Goal: Task Accomplishment & Management: Use online tool/utility

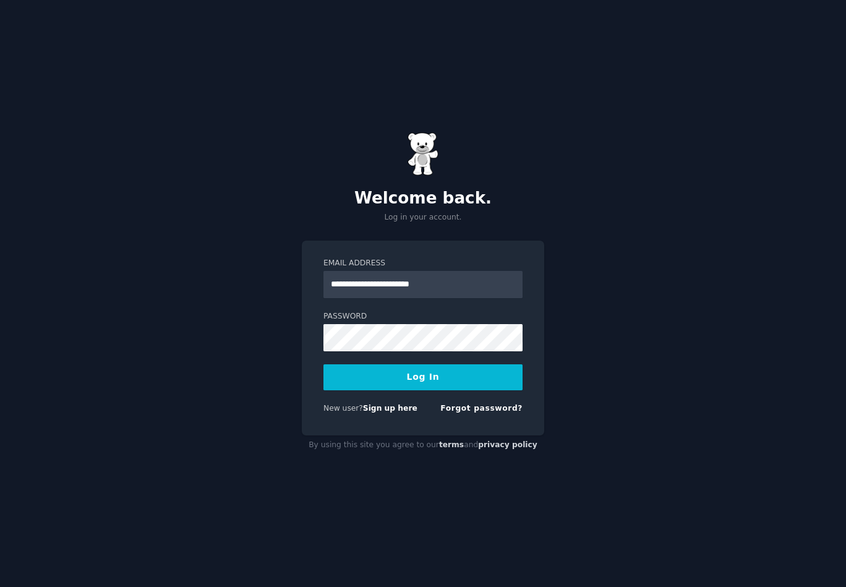
type input "**********"
click at [323, 364] on button "Log In" at bounding box center [422, 377] width 199 height 26
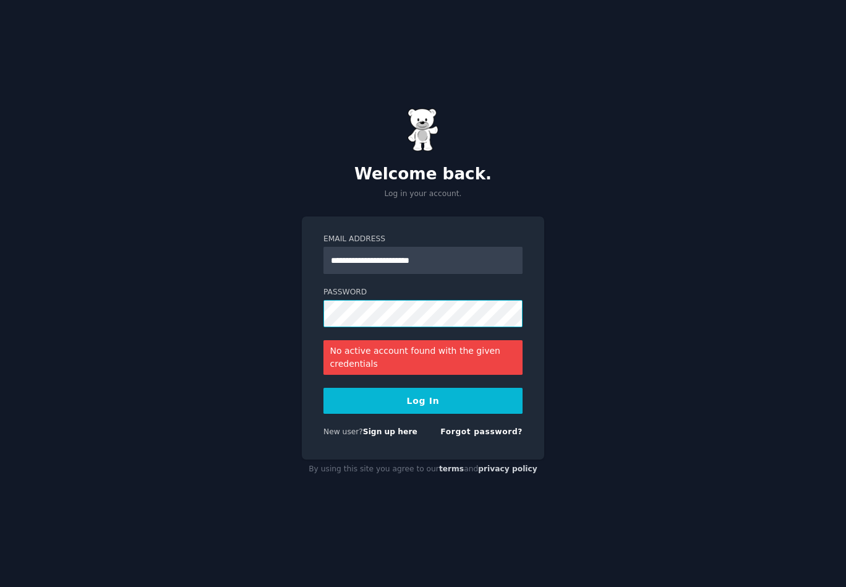
click at [314, 298] on div "**********" at bounding box center [423, 337] width 242 height 243
click at [323, 388] on button "Log In" at bounding box center [422, 401] width 199 height 26
click at [280, 304] on div "**********" at bounding box center [423, 293] width 846 height 587
click at [323, 388] on button "Log In" at bounding box center [422, 401] width 199 height 26
click at [297, 297] on div "**********" at bounding box center [423, 293] width 846 height 587
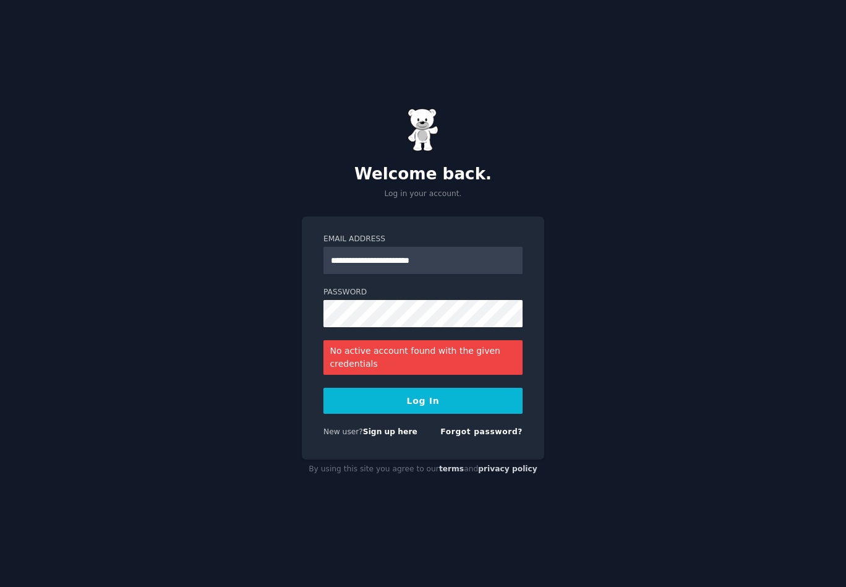
click at [364, 405] on button "Log In" at bounding box center [422, 401] width 199 height 26
click at [284, 317] on div "**********" at bounding box center [423, 293] width 846 height 587
click at [323, 388] on button "Log In" at bounding box center [422, 401] width 199 height 26
click at [316, 311] on div "**********" at bounding box center [423, 337] width 242 height 243
click at [323, 388] on button "Log In" at bounding box center [422, 401] width 199 height 26
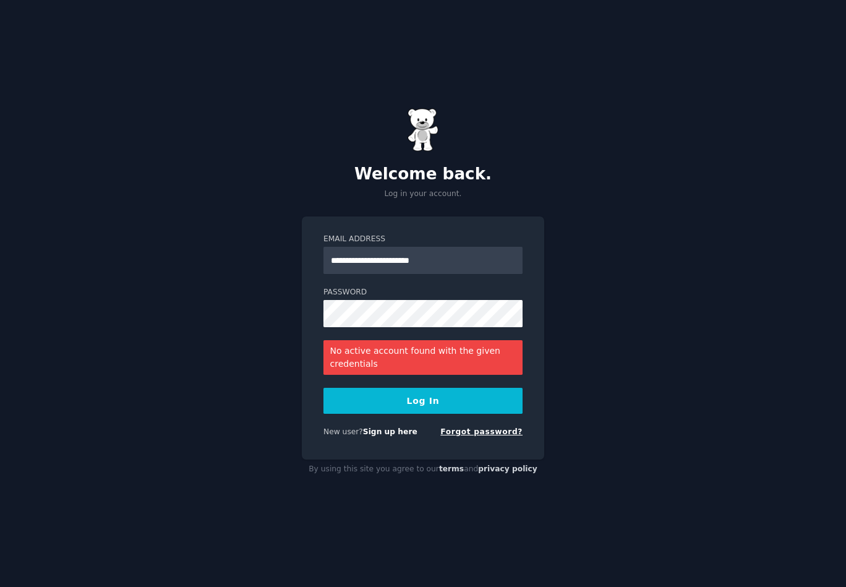
click at [471, 436] on link "Forgot password?" at bounding box center [481, 431] width 82 height 9
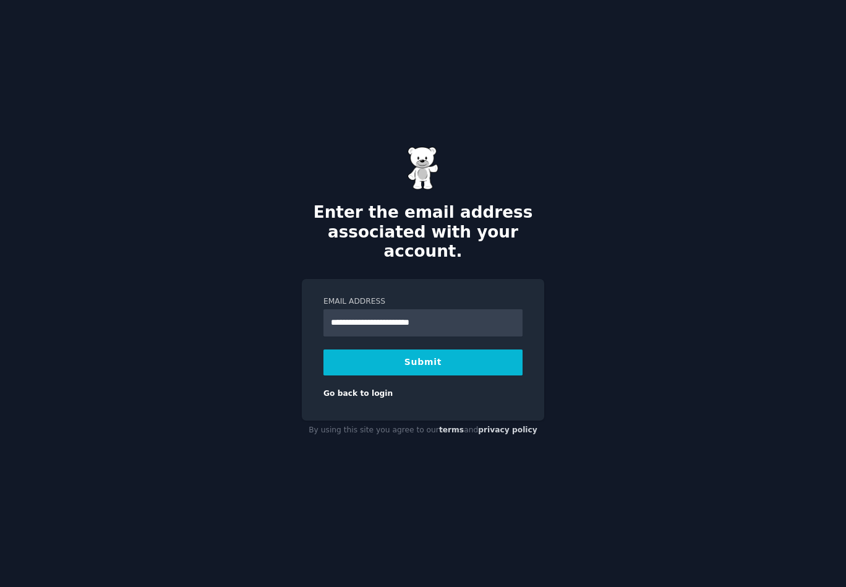
type input "**********"
click at [323, 349] on button "Submit" at bounding box center [422, 362] width 199 height 26
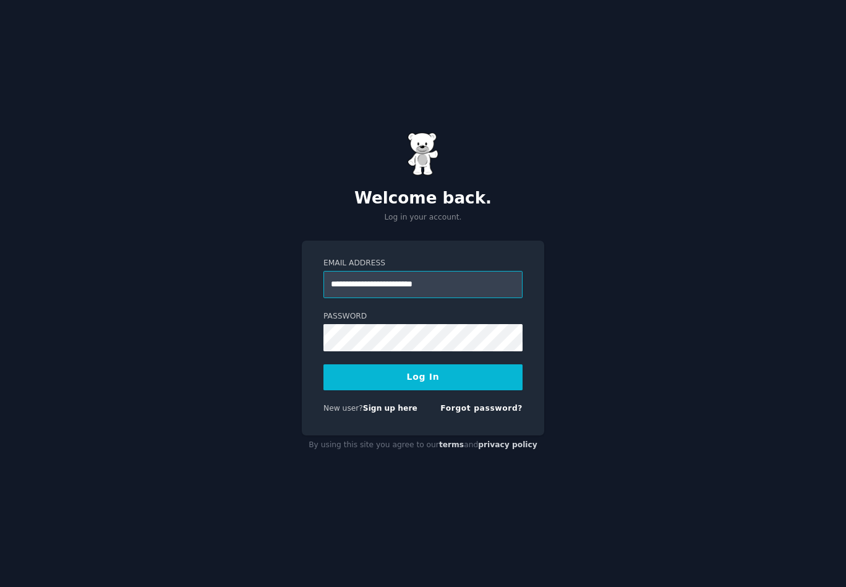
click at [333, 286] on input "**********" at bounding box center [422, 284] width 199 height 27
type input "**********"
click at [323, 364] on button "Log In" at bounding box center [422, 377] width 199 height 26
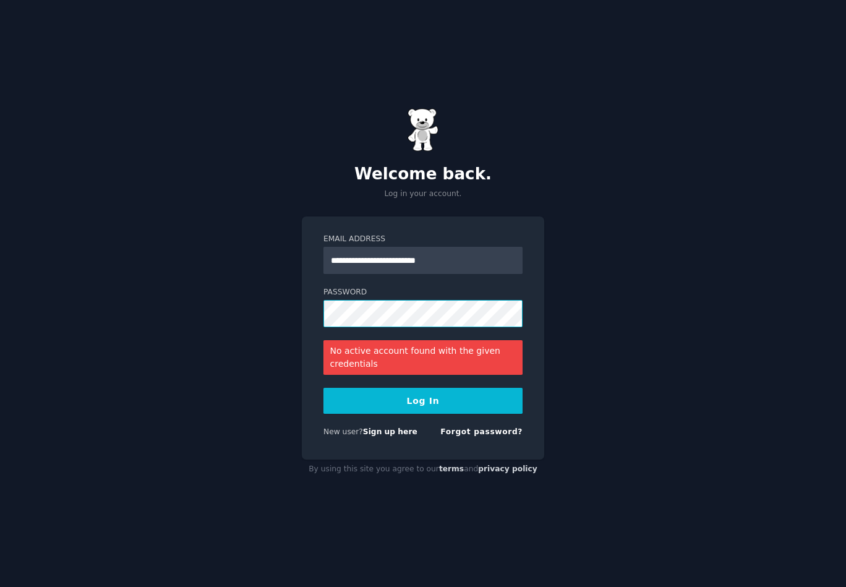
click at [296, 305] on div "**********" at bounding box center [423, 293] width 846 height 587
click at [323, 388] on button "Log In" at bounding box center [422, 401] width 199 height 26
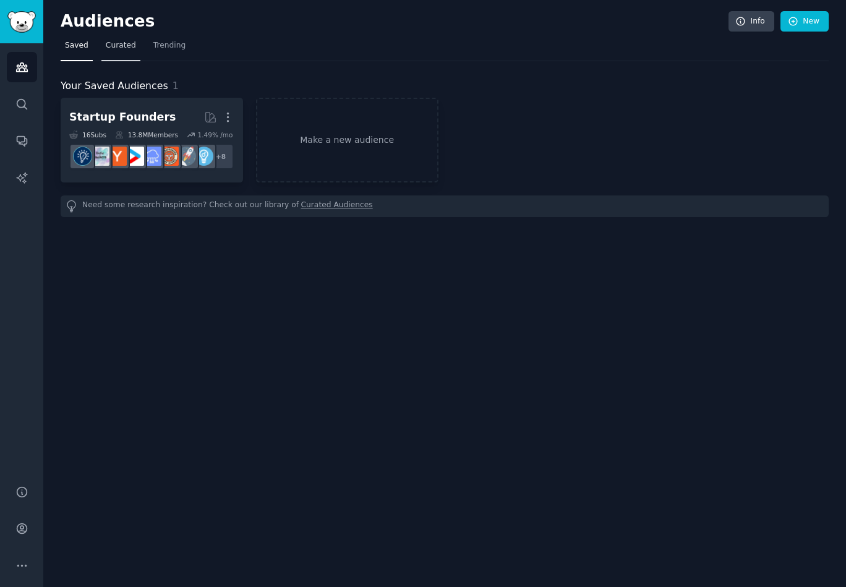
click at [107, 49] on span "Curated" at bounding box center [121, 45] width 30 height 11
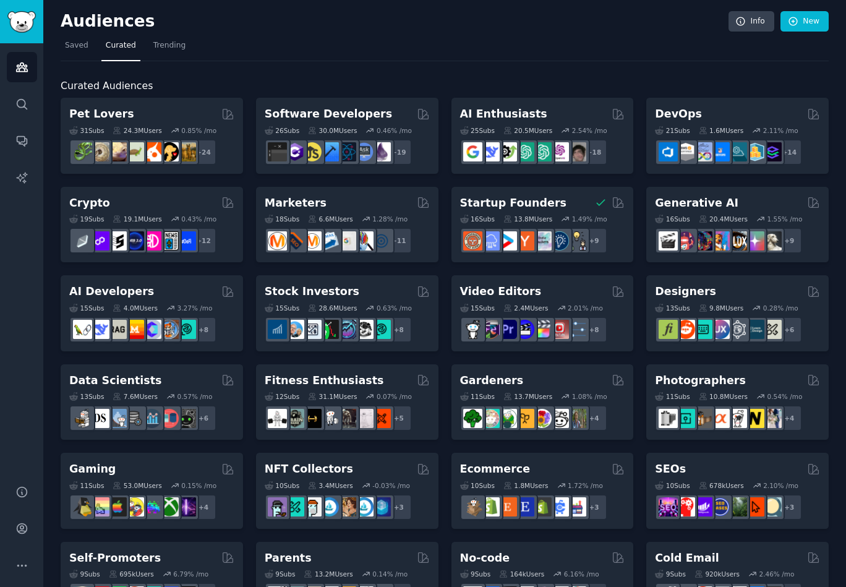
click at [129, 46] on span "Curated" at bounding box center [121, 45] width 30 height 11
click at [150, 47] on link "Trending" at bounding box center [169, 48] width 41 height 25
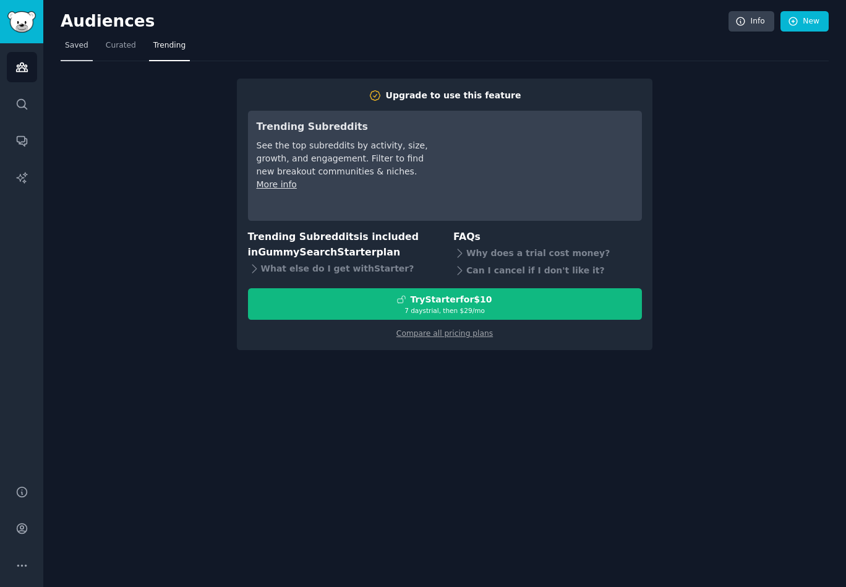
click at [80, 45] on span "Saved" at bounding box center [76, 45] width 23 height 11
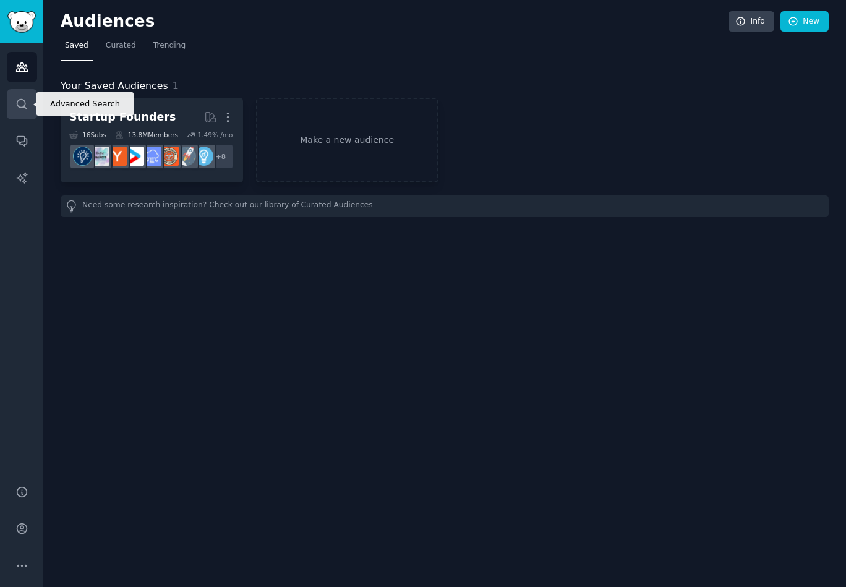
click at [19, 113] on link "Search" at bounding box center [22, 104] width 30 height 30
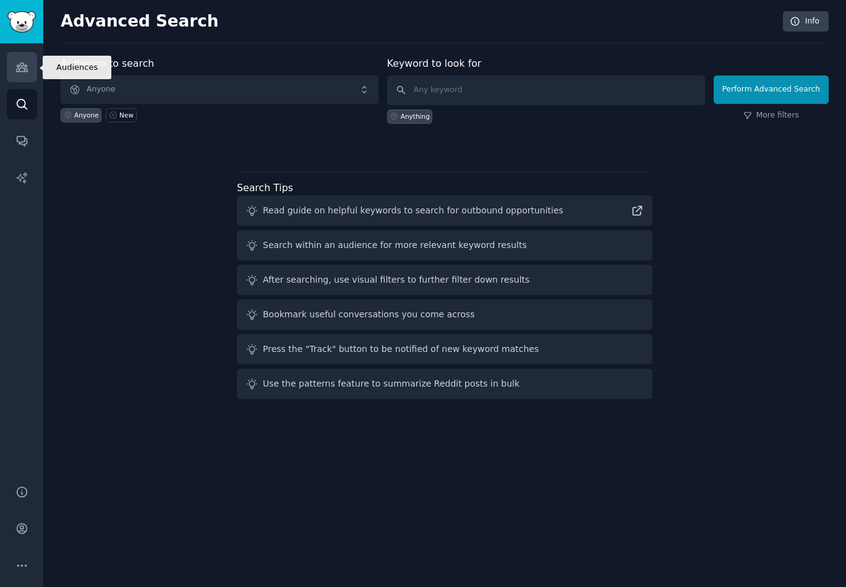
click at [35, 75] on link "Audiences" at bounding box center [22, 67] width 30 height 30
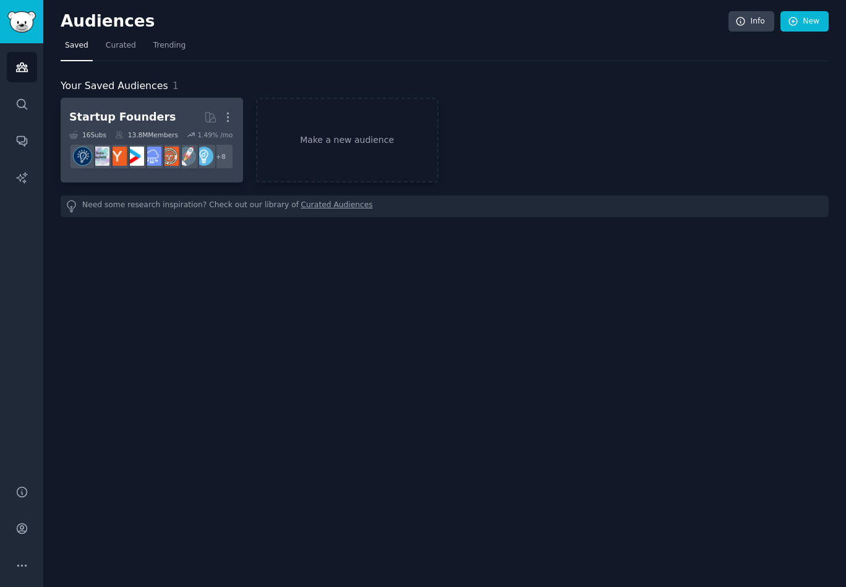
click at [106, 107] on h2 "Startup Founders More" at bounding box center [151, 117] width 165 height 22
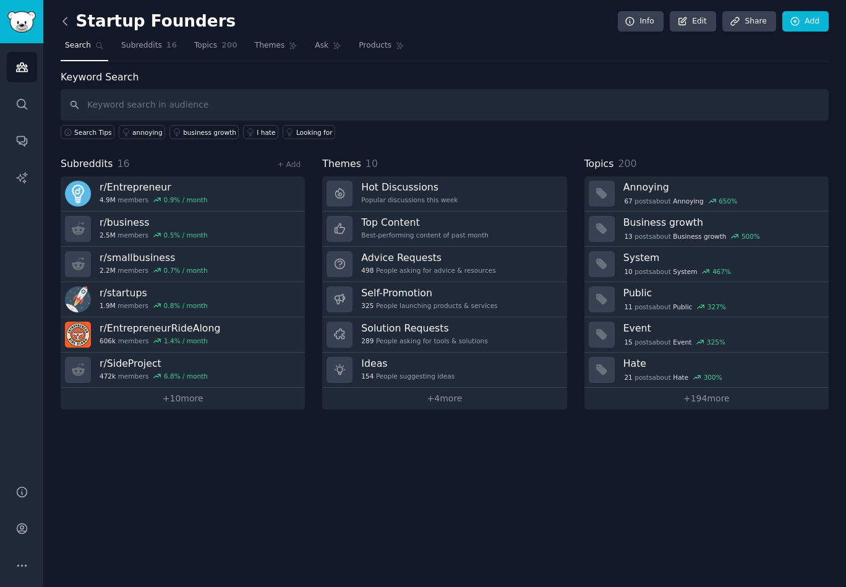
click at [64, 19] on icon at bounding box center [65, 20] width 4 height 7
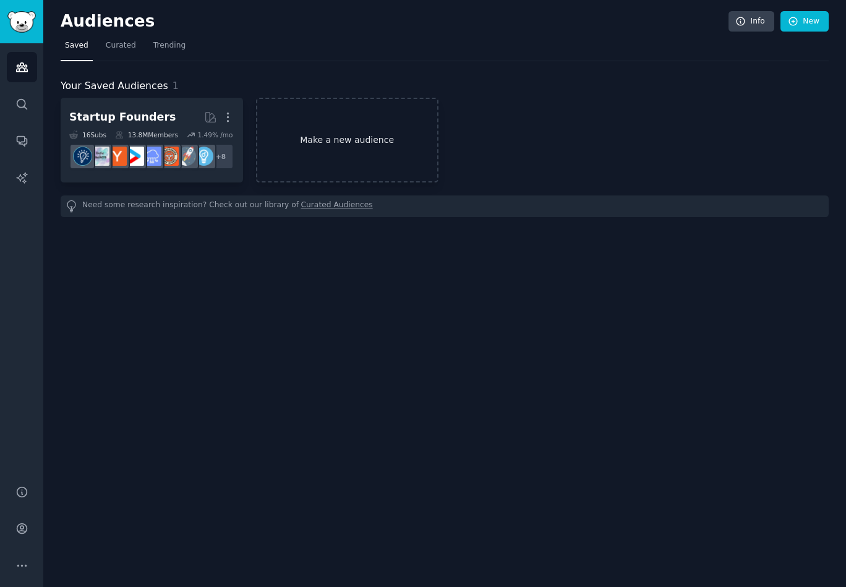
click at [301, 127] on link "Make a new audience" at bounding box center [347, 140] width 182 height 85
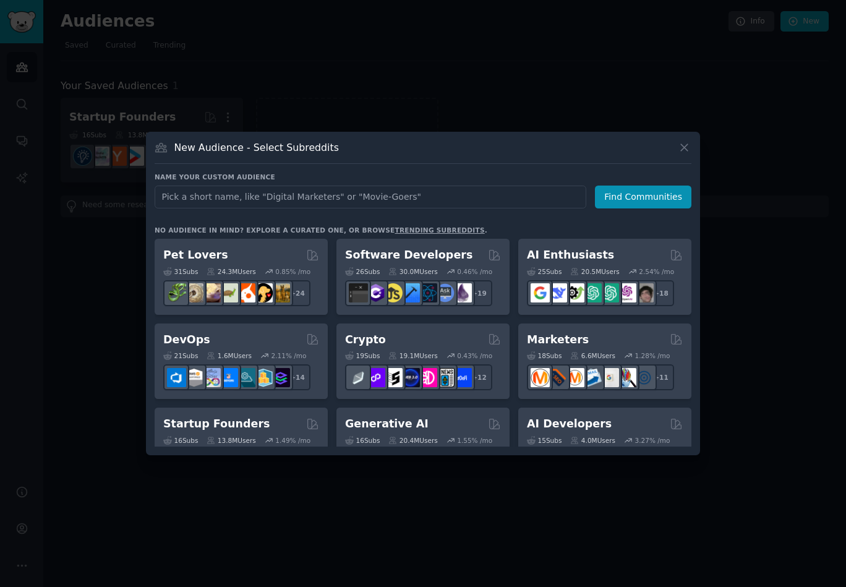
click at [394, 229] on link "trending subreddits" at bounding box center [439, 229] width 90 height 7
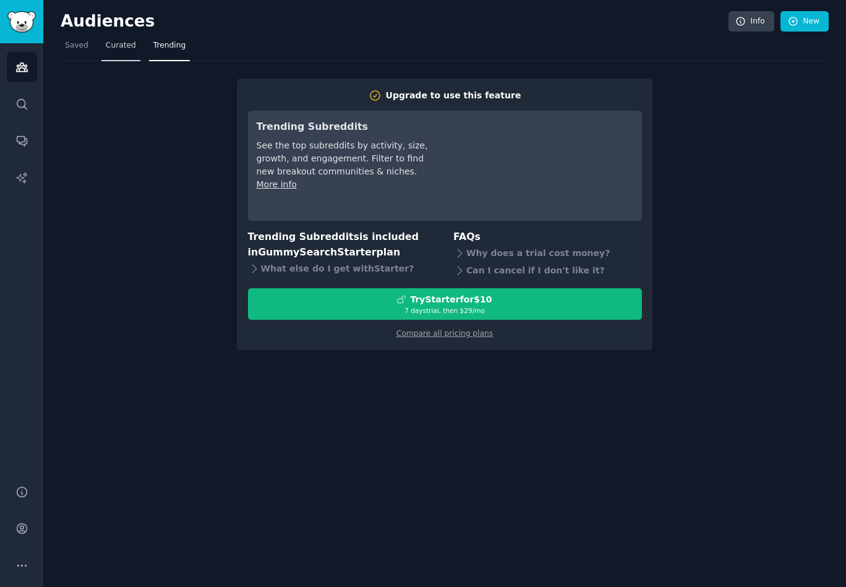
click at [121, 52] on link "Curated" at bounding box center [120, 48] width 39 height 25
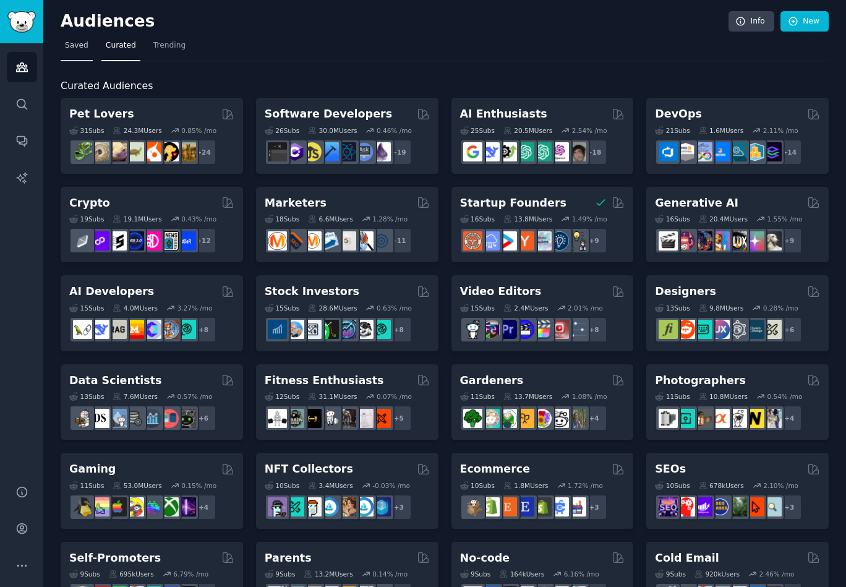
click at [79, 49] on span "Saved" at bounding box center [76, 45] width 23 height 11
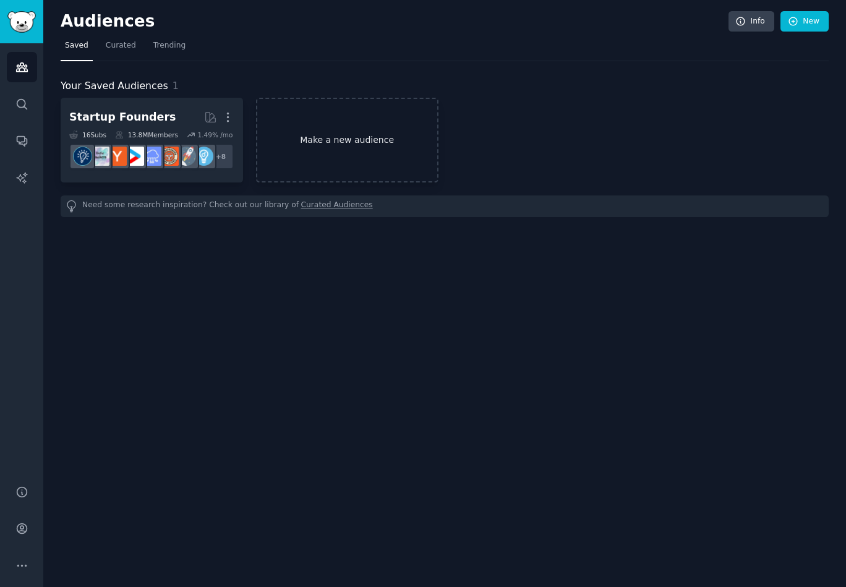
click at [291, 135] on link "Make a new audience" at bounding box center [347, 140] width 182 height 85
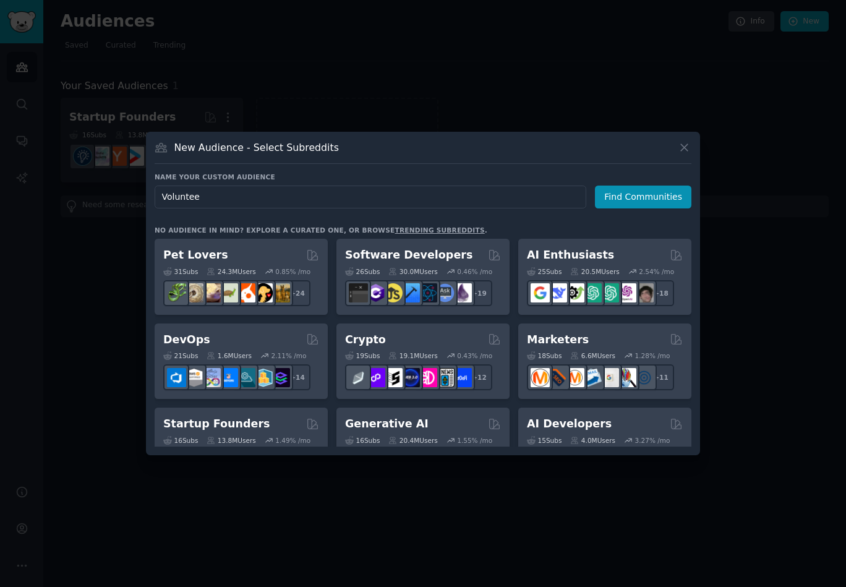
type input "Volunteer"
click button "Find Communities" at bounding box center [643, 196] width 96 height 23
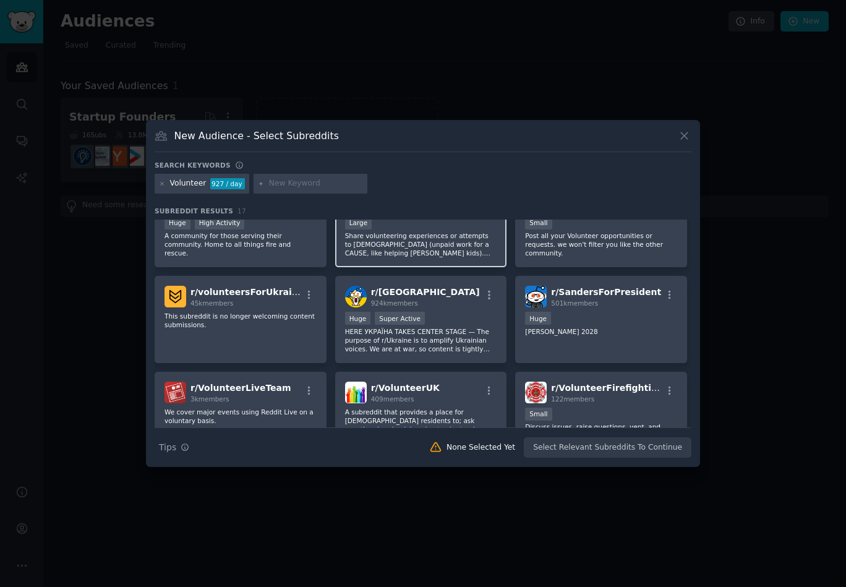
scroll to position [34, 0]
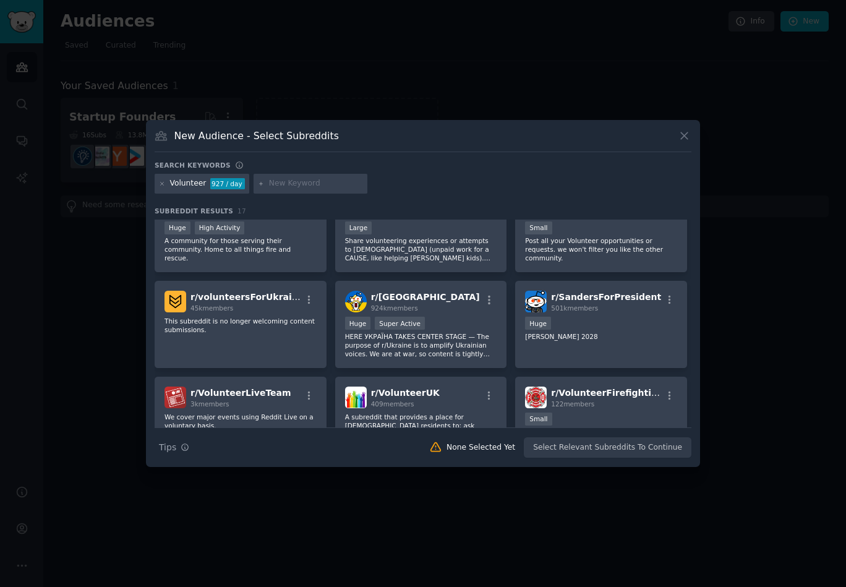
click at [158, 181] on div "Volunteer 927 / day" at bounding box center [202, 184] width 95 height 20
click at [161, 186] on icon at bounding box center [162, 184] width 7 height 7
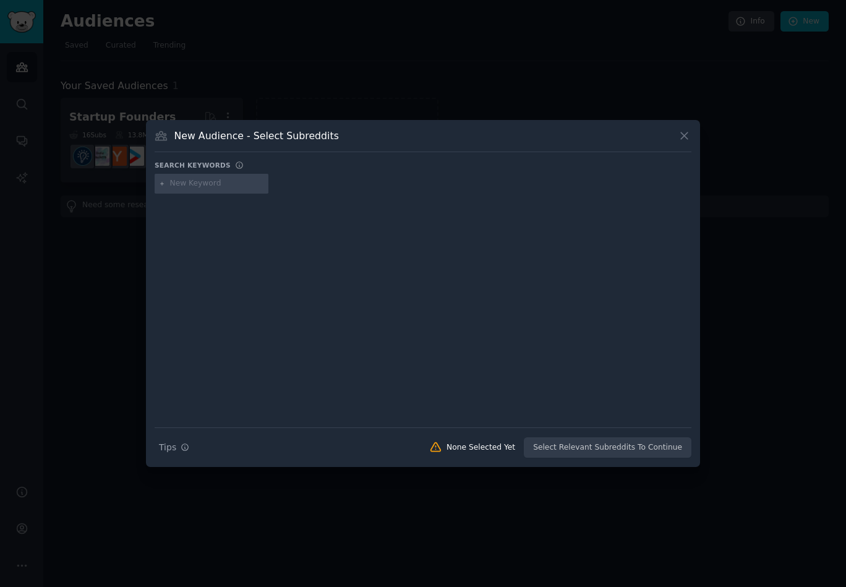
click at [235, 189] on div at bounding box center [212, 184] width 114 height 20
click at [229, 184] on input "text" at bounding box center [217, 183] width 94 height 11
type input "Austin"
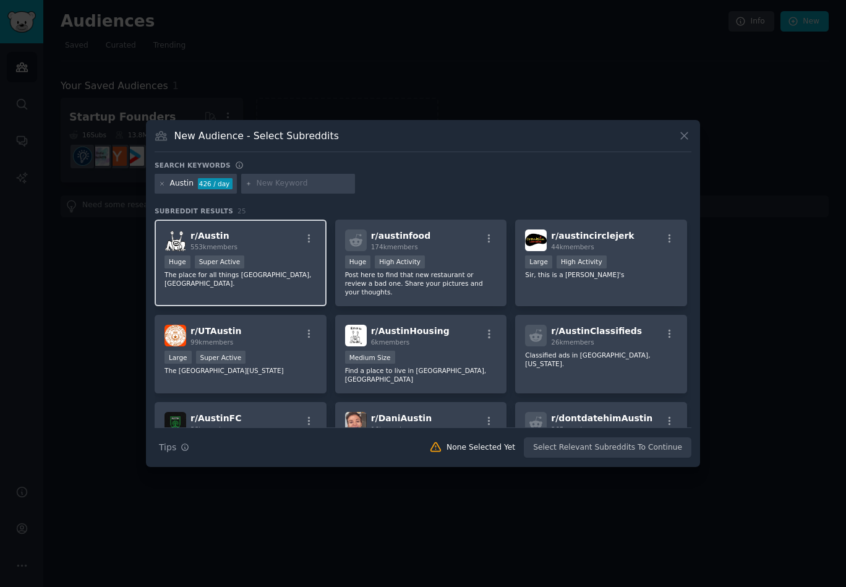
click at [276, 247] on div "r/ Austin 553k members" at bounding box center [240, 240] width 152 height 22
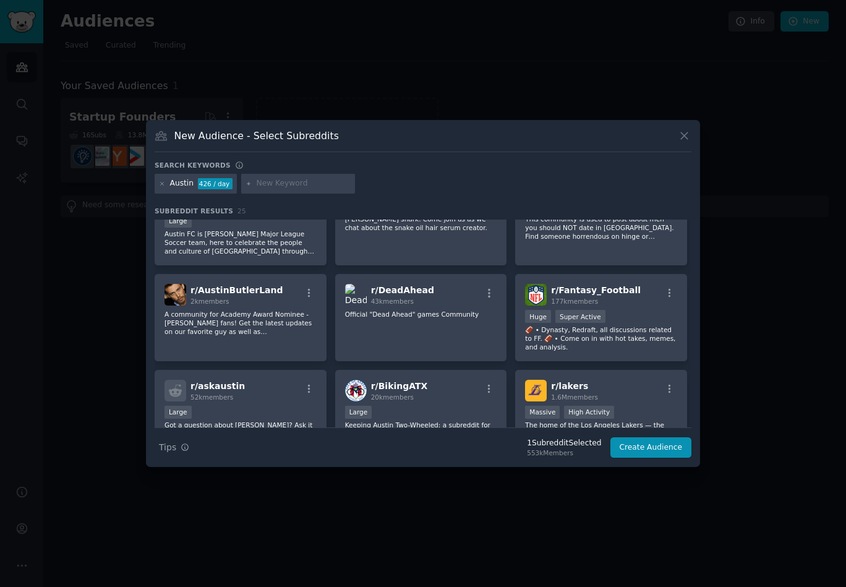
scroll to position [274, 0]
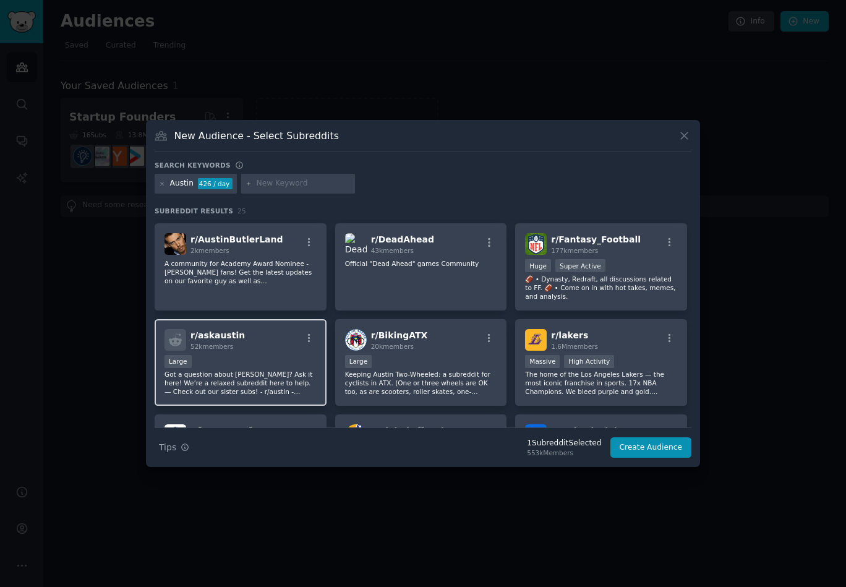
click at [281, 330] on div "r/ askaustin 52k members" at bounding box center [240, 340] width 152 height 22
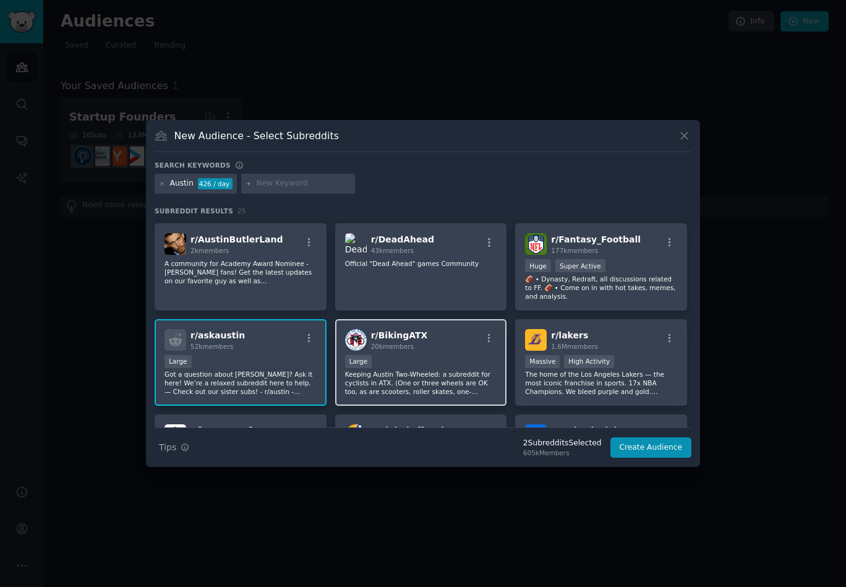
scroll to position [0, 0]
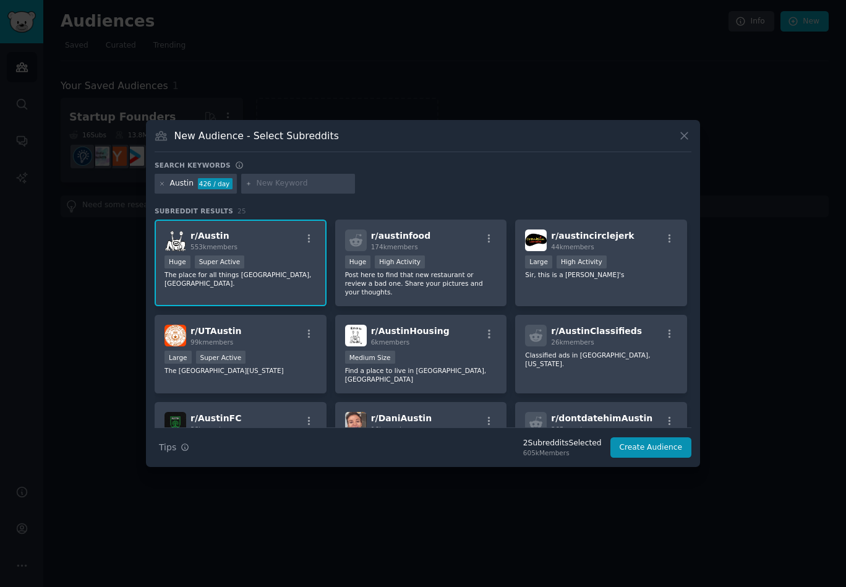
click at [276, 189] on input "text" at bounding box center [304, 183] width 94 height 11
type input "dallas"
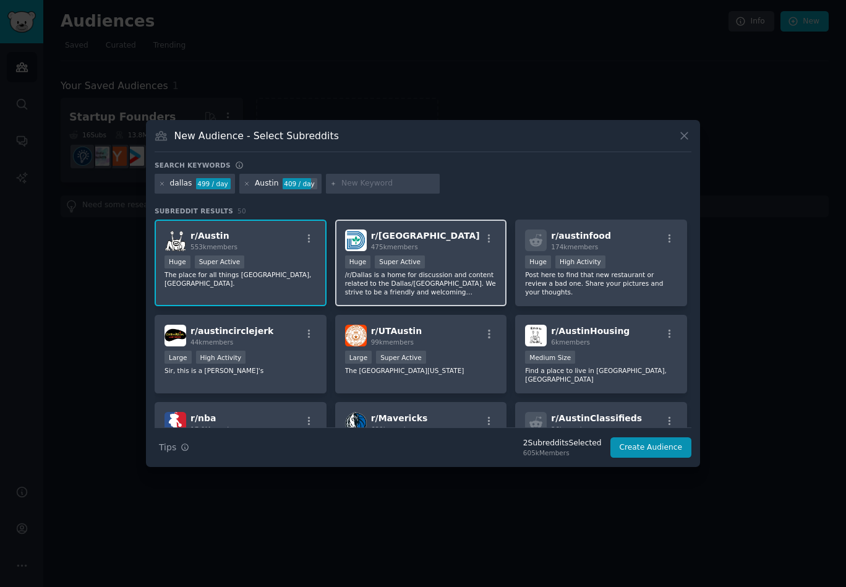
click at [443, 243] on div "r/ Dallas 475k members" at bounding box center [421, 240] width 152 height 22
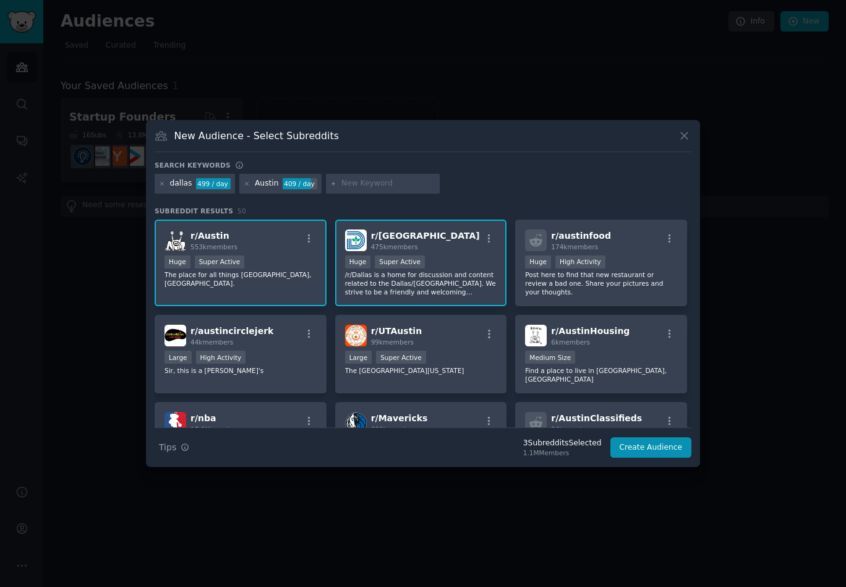
click at [346, 181] on input "text" at bounding box center [388, 183] width 94 height 11
type input "[GEOGRAPHIC_DATA]"
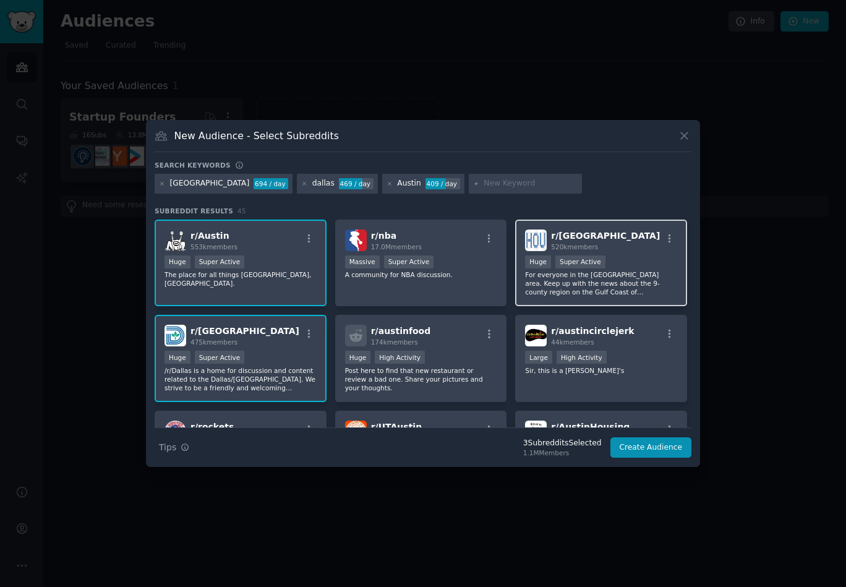
click at [574, 249] on span "520k members" at bounding box center [574, 246] width 47 height 7
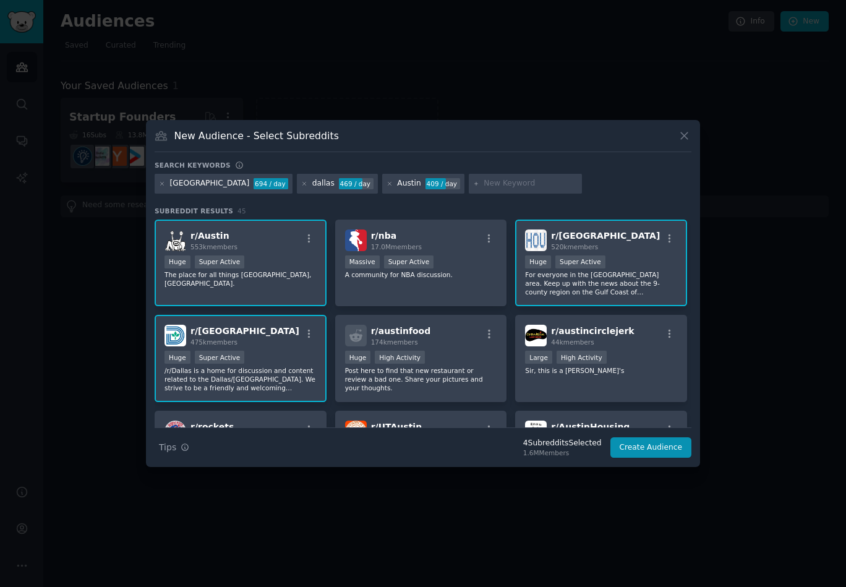
click at [484, 181] on input "text" at bounding box center [531, 183] width 94 height 11
type input "[GEOGRAPHIC_DATA]"
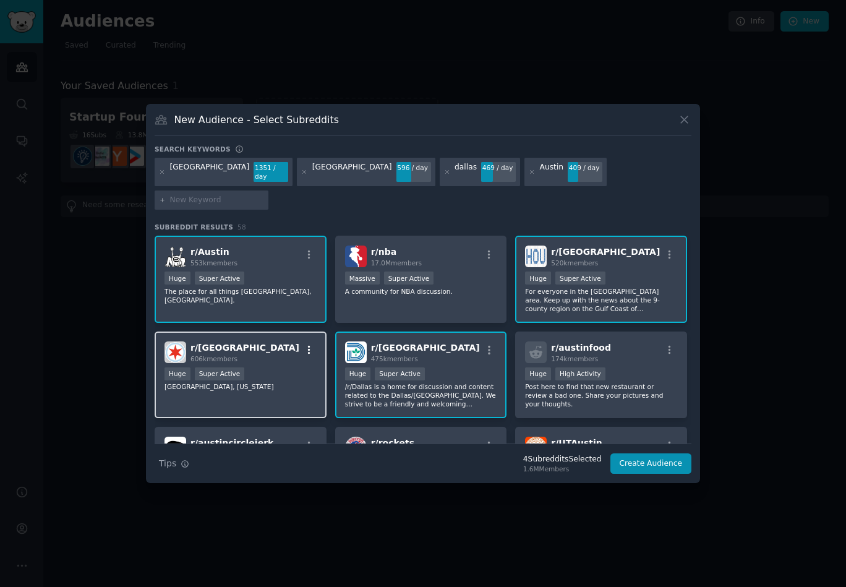
click at [301, 344] on button "button" at bounding box center [308, 349] width 15 height 11
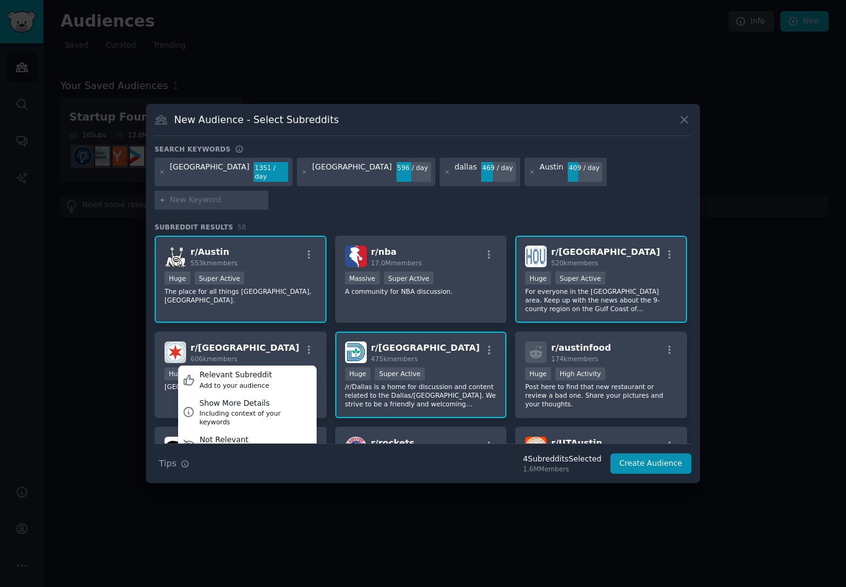
click at [373, 204] on div "Search keywords [GEOGRAPHIC_DATA] 1351 / day [GEOGRAPHIC_DATA] 596 / day [GEOGR…" at bounding box center [423, 310] width 537 height 330
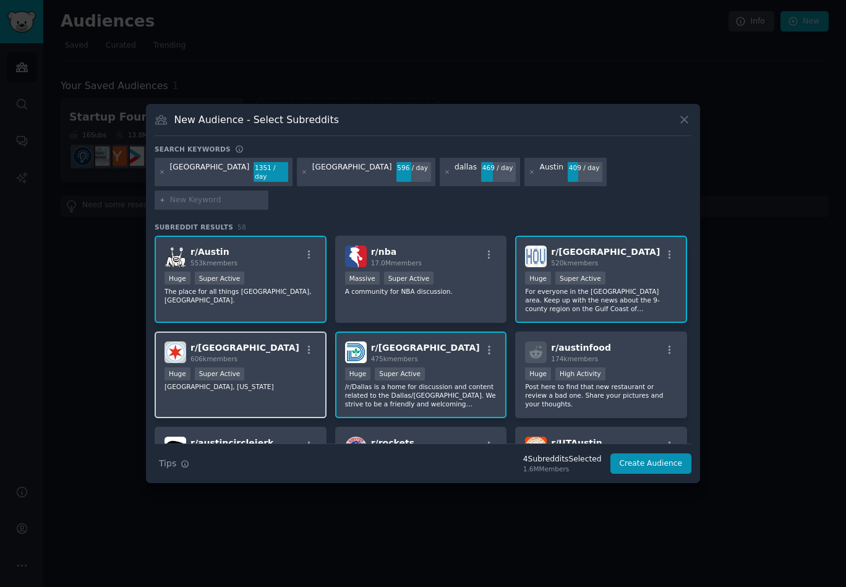
click at [250, 346] on div "r/ chicago 606k members" at bounding box center [240, 352] width 152 height 22
click at [264, 195] on input "text" at bounding box center [217, 200] width 94 height 11
type input "san antonio"
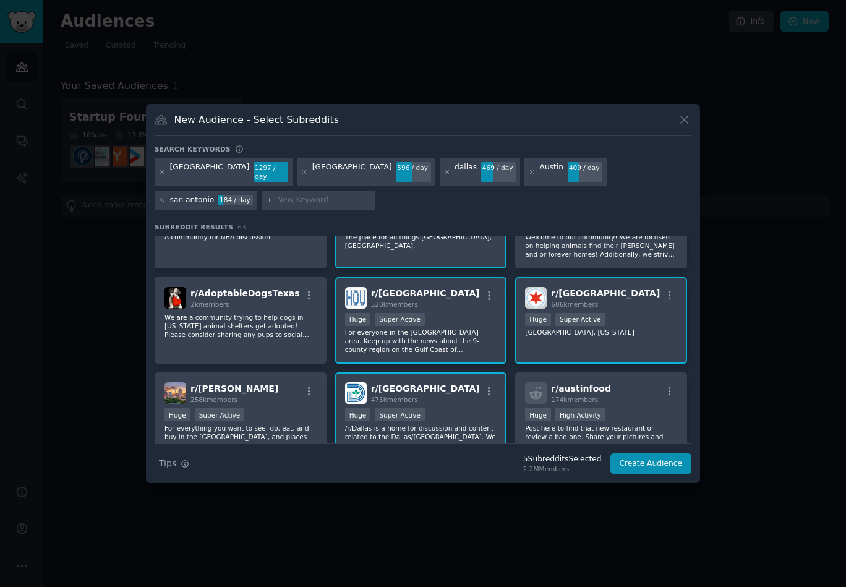
scroll to position [52, 0]
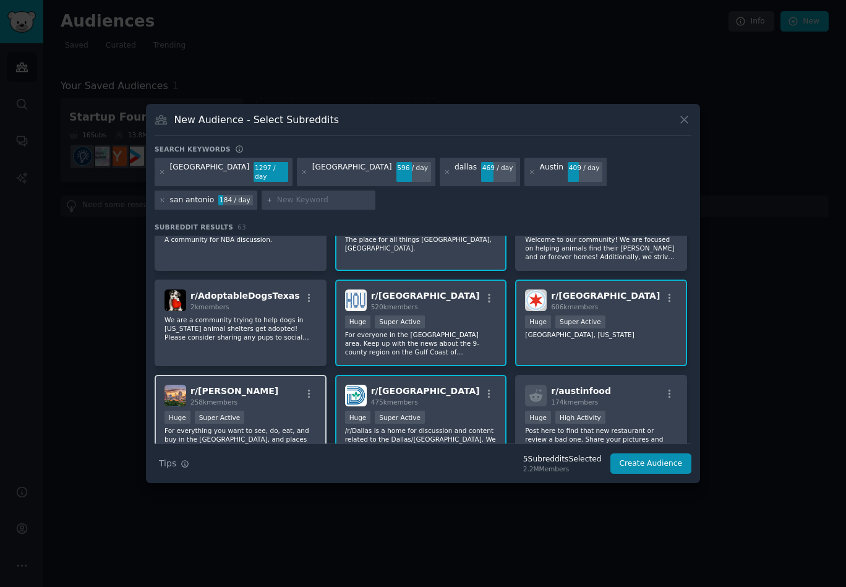
click at [272, 401] on div "r/ [PERSON_NAME] 258k members" at bounding box center [240, 396] width 152 height 22
click at [277, 195] on input "text" at bounding box center [324, 200] width 94 height 11
type input "columbus"
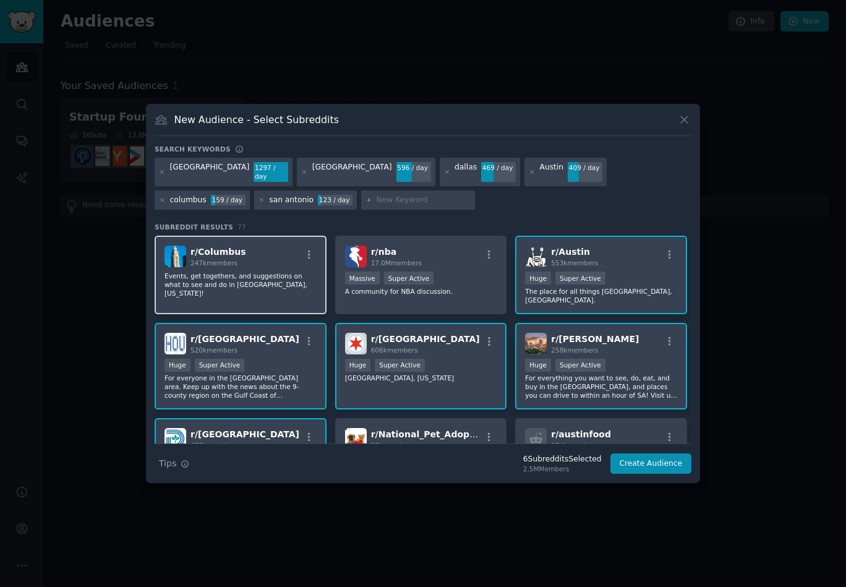
click at [299, 284] on p "Events, get togethers, and suggestions on what to see and do in [GEOGRAPHIC_DAT…" at bounding box center [240, 284] width 152 height 26
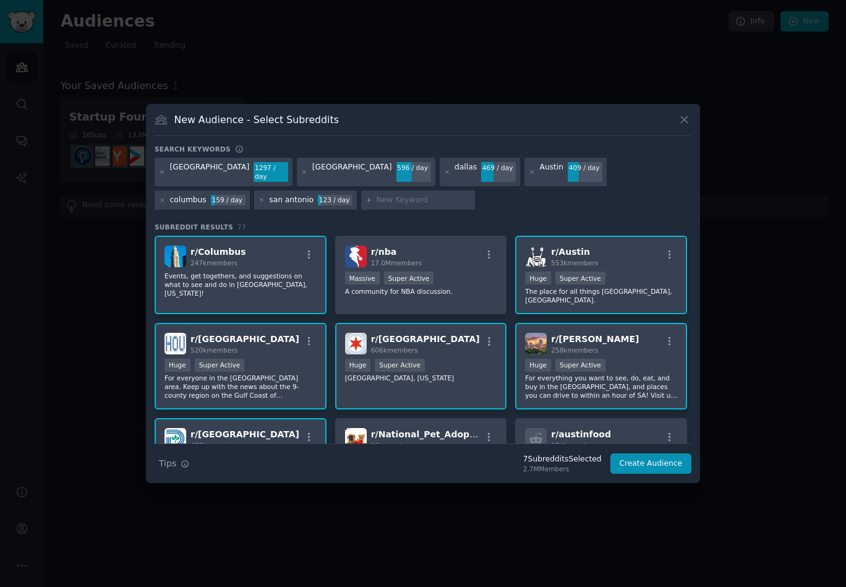
click at [377, 198] on input "text" at bounding box center [424, 200] width 94 height 11
type input "[GEOGRAPHIC_DATA]"
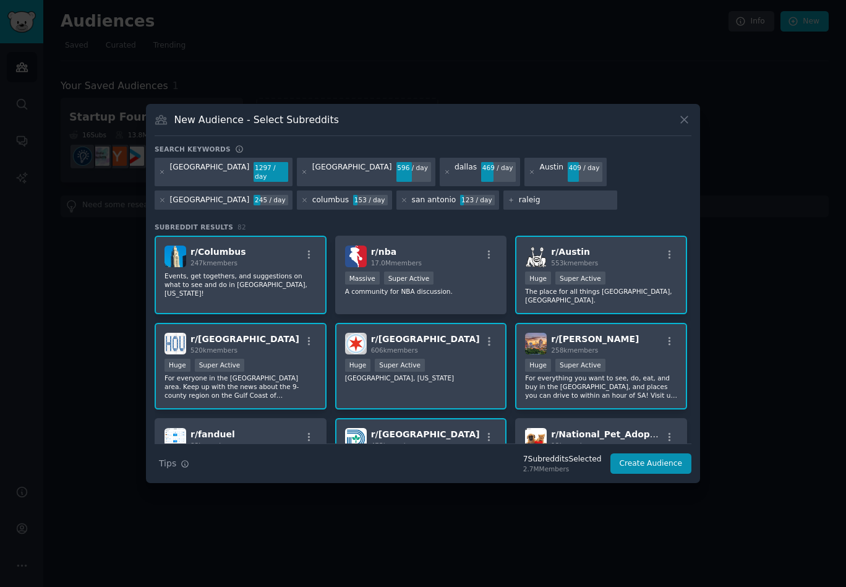
type input "raleigh"
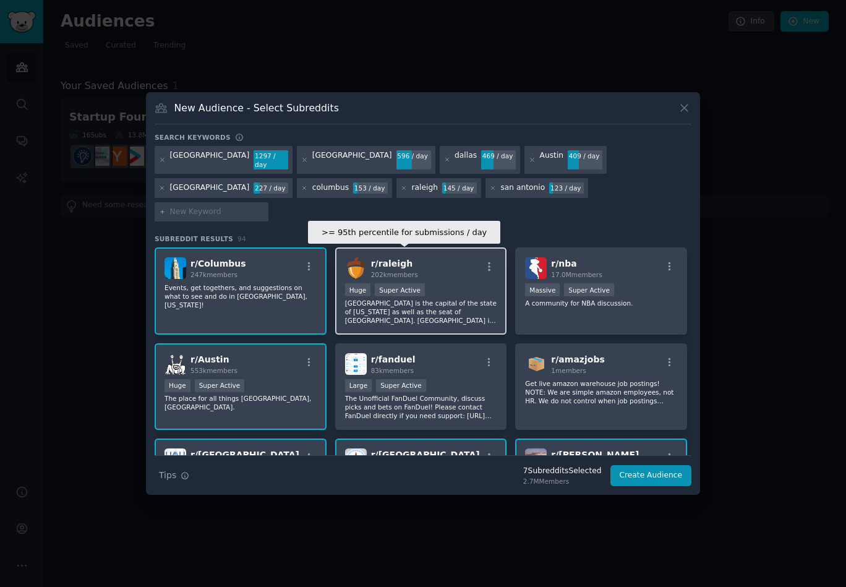
click at [394, 283] on div "Super Active" at bounding box center [400, 289] width 50 height 13
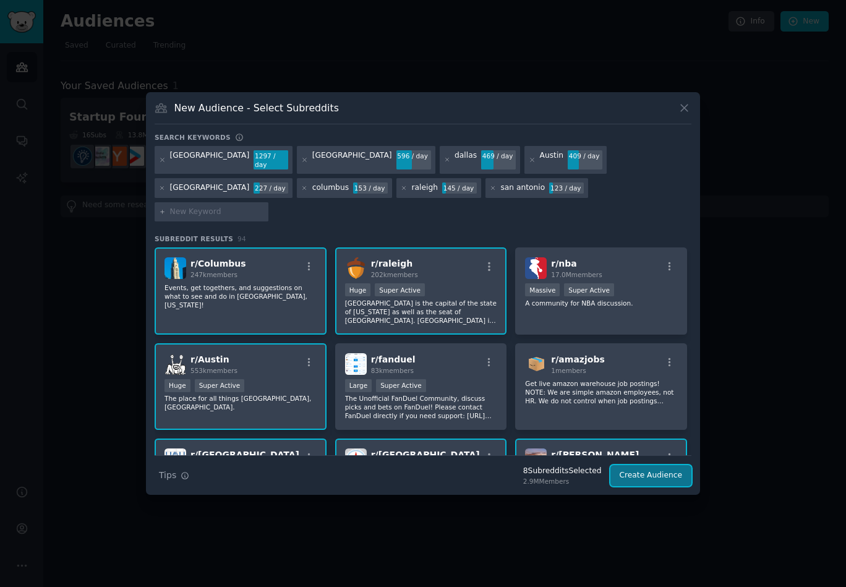
click at [634, 465] on button "Create Audience" at bounding box center [651, 475] width 82 height 21
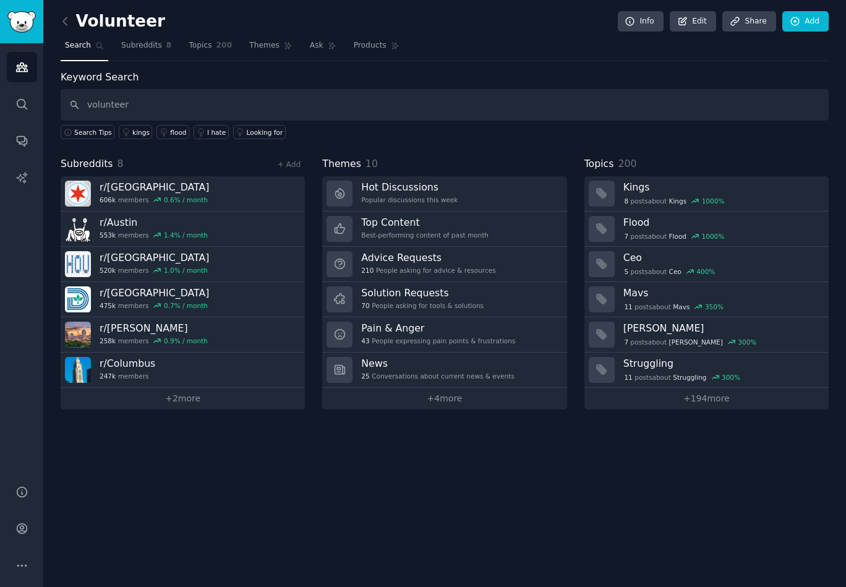
type input "volunteer"
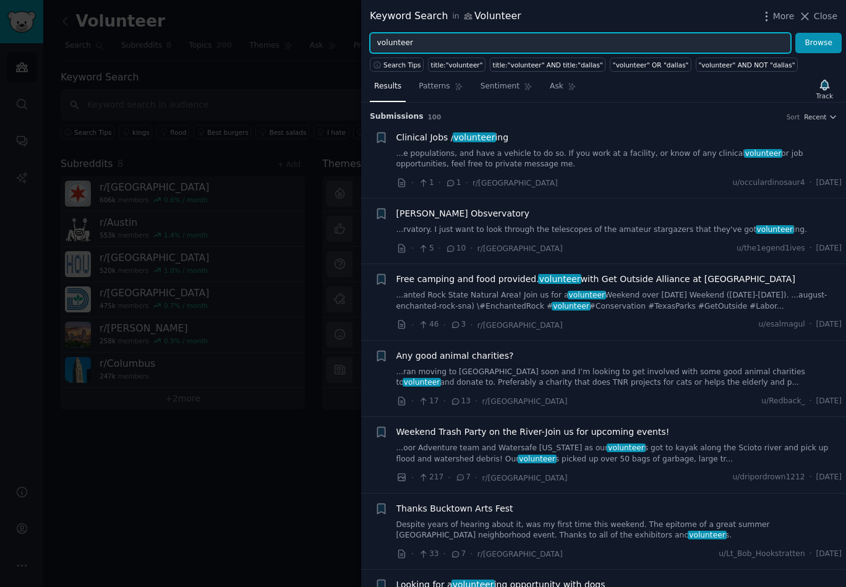
click at [432, 44] on input "volunteer" at bounding box center [580, 43] width 421 height 21
click at [795, 33] on button "Browse" at bounding box center [818, 43] width 46 height 21
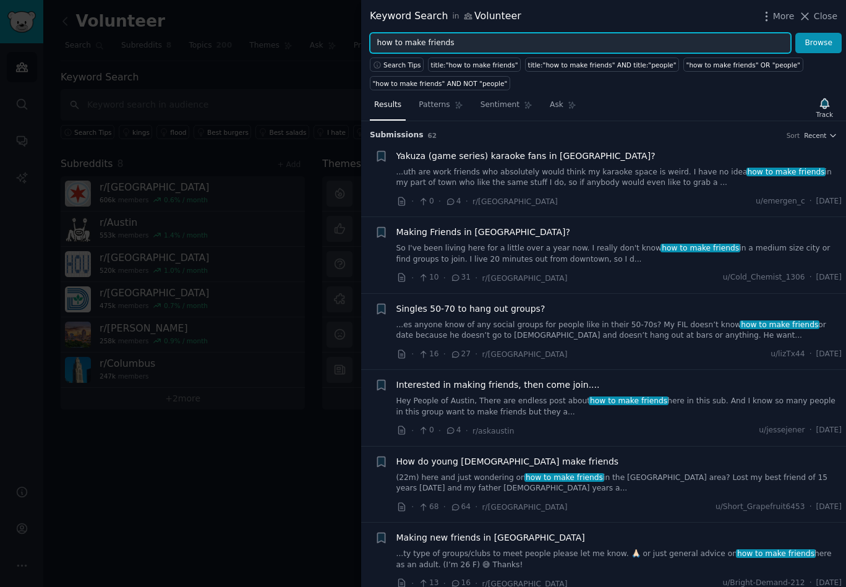
drag, startPoint x: 480, startPoint y: 40, endPoint x: 364, endPoint y: 36, distance: 116.3
click at [364, 36] on div "how to make friends Browse" at bounding box center [603, 43] width 485 height 21
click at [795, 33] on button "Browse" at bounding box center [818, 43] width 46 height 21
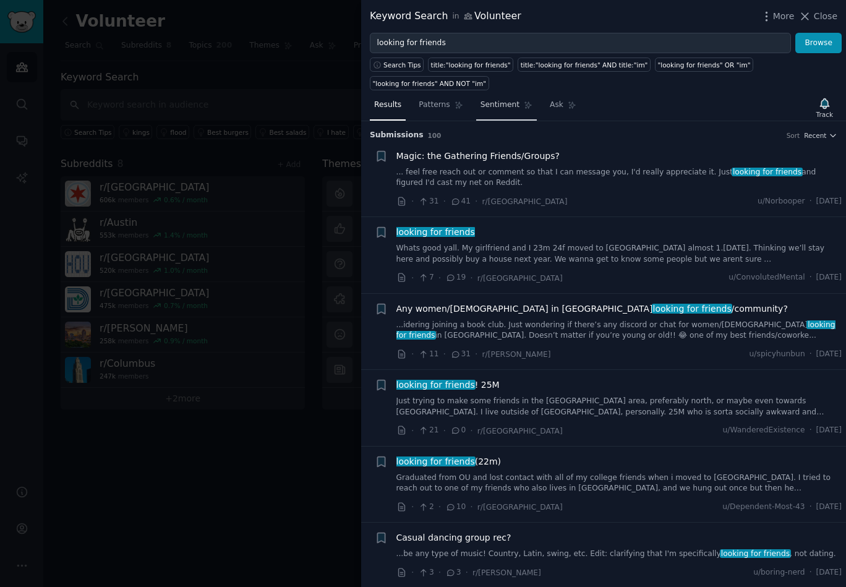
click at [477, 107] on link "Sentiment" at bounding box center [506, 107] width 61 height 25
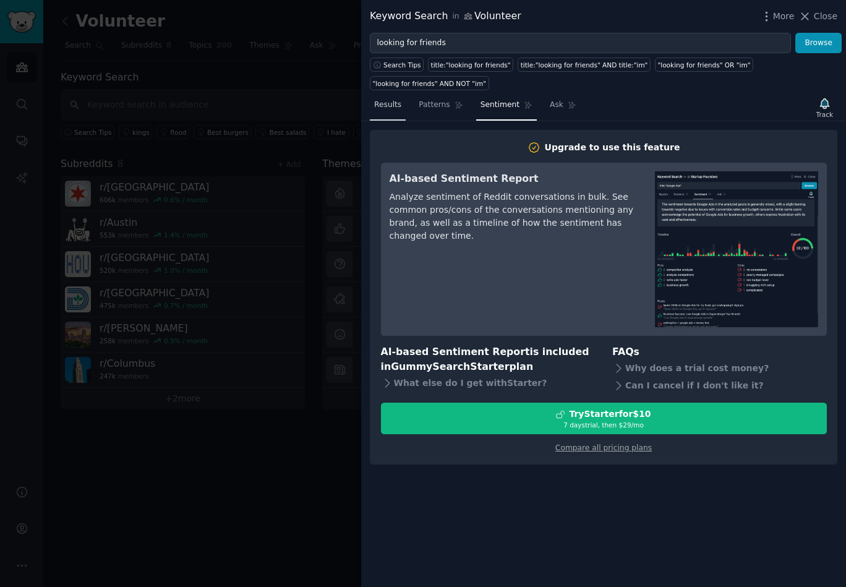
click at [397, 104] on span "Results" at bounding box center [387, 105] width 27 height 11
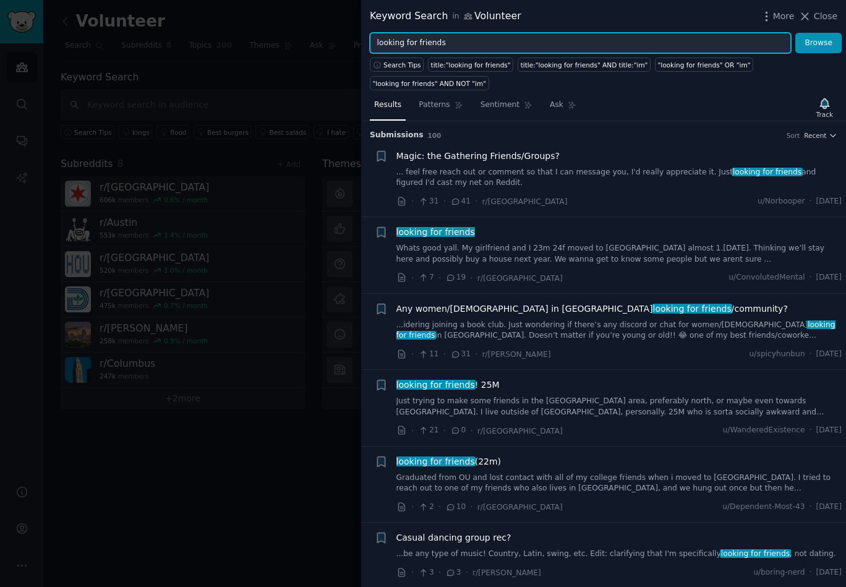
drag, startPoint x: 458, startPoint y: 47, endPoint x: 375, endPoint y: 37, distance: 83.4
click at [364, 45] on div "looking for friends Browse" at bounding box center [603, 43] width 485 height 21
click at [795, 33] on button "Browse" at bounding box center [818, 43] width 46 height 21
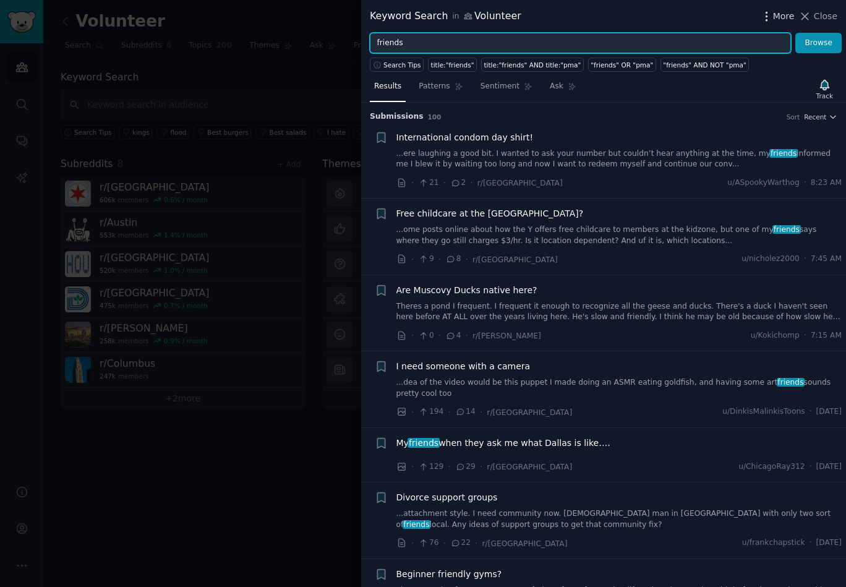
click at [772, 17] on icon "button" at bounding box center [766, 16] width 13 height 13
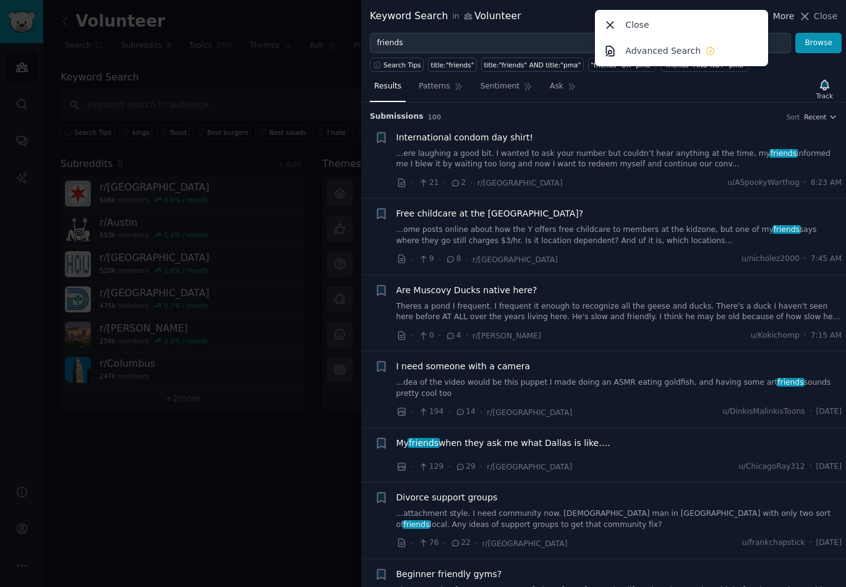
click at [772, 17] on icon "button" at bounding box center [766, 16] width 13 height 13
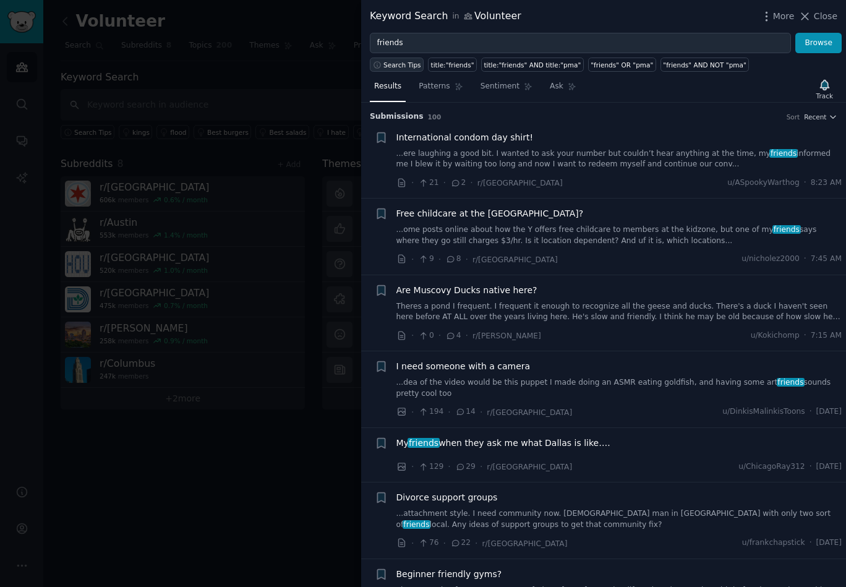
click at [407, 66] on span "Search Tips" at bounding box center [402, 65] width 38 height 9
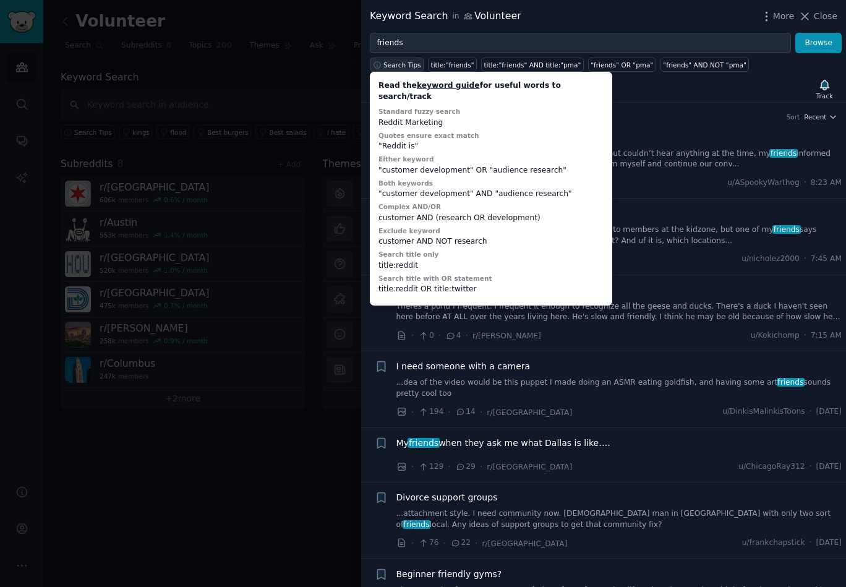
click at [418, 66] on span "Search Tips" at bounding box center [402, 65] width 38 height 9
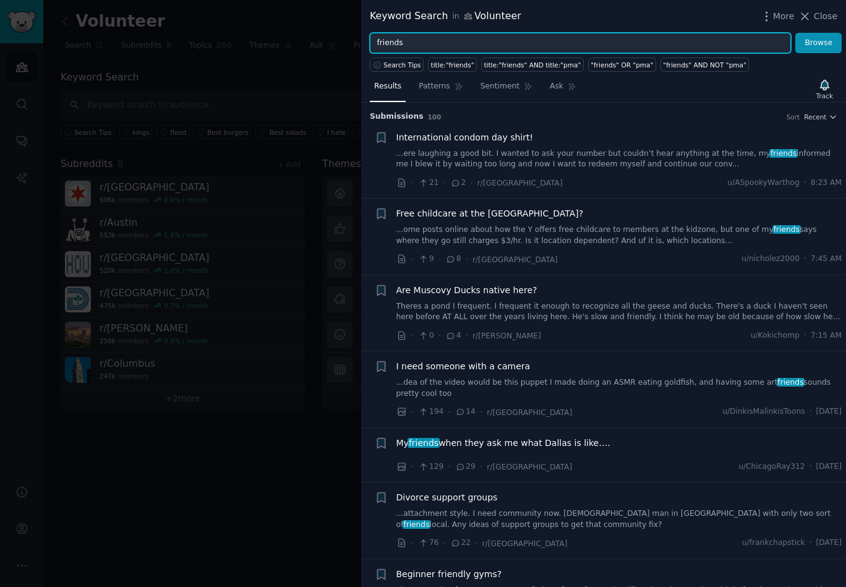
drag, startPoint x: 425, startPoint y: 40, endPoint x: 362, endPoint y: 40, distance: 63.1
click at [362, 40] on div "friends Browse" at bounding box center [603, 43] width 485 height 21
click at [795, 33] on button "Browse" at bounding box center [818, 43] width 46 height 21
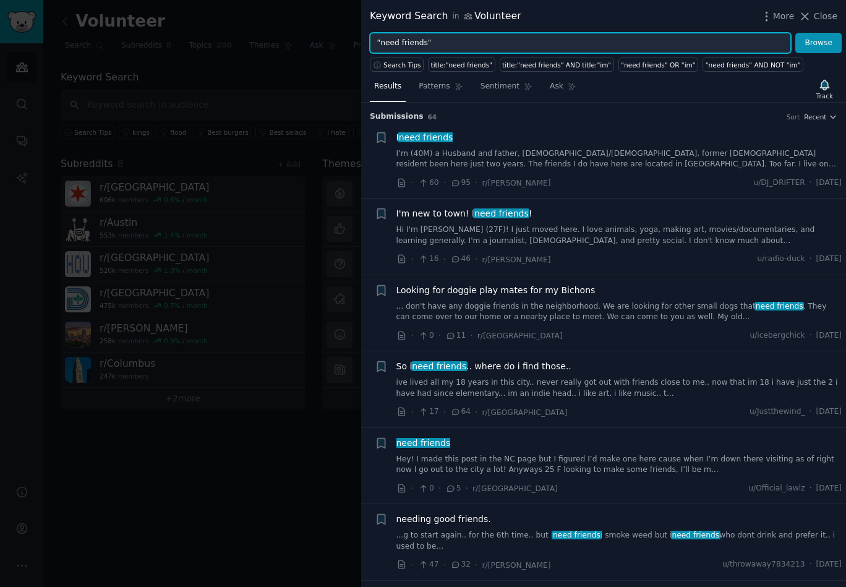
drag, startPoint x: 444, startPoint y: 40, endPoint x: 369, endPoint y: 38, distance: 74.8
click at [368, 38] on div ""need friends" Browse" at bounding box center [603, 43] width 485 height 21
click at [795, 33] on button "Browse" at bounding box center [818, 43] width 46 height 21
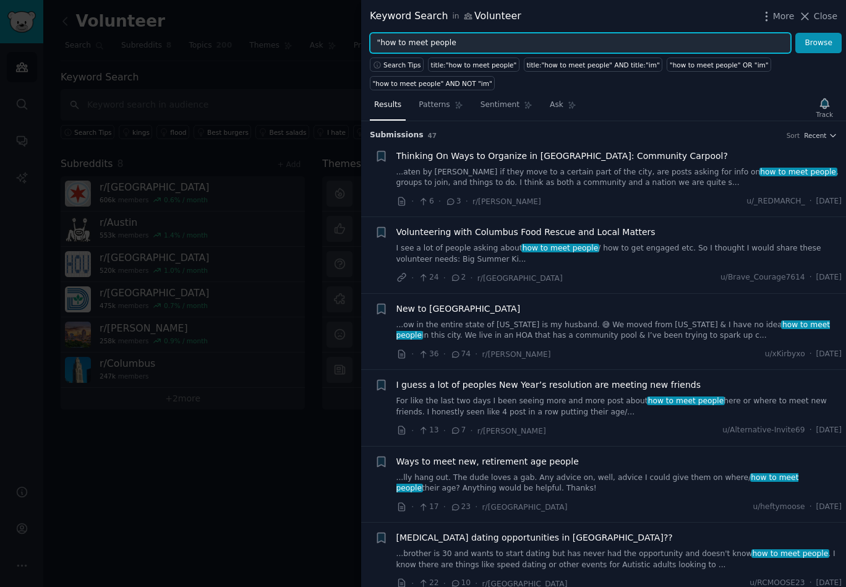
type input ""how to meet people""
click at [795, 33] on button "Browse" at bounding box center [818, 43] width 46 height 21
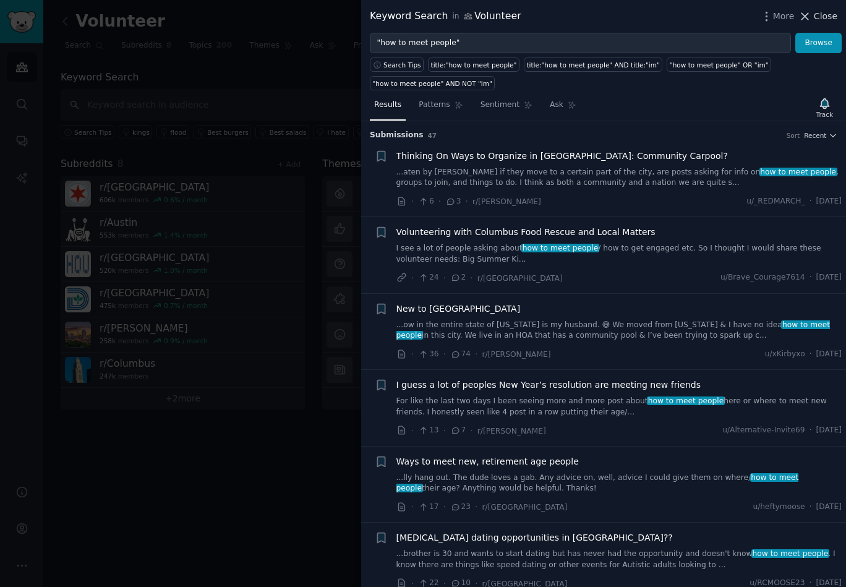
click at [818, 14] on span "Close" at bounding box center [825, 16] width 23 height 13
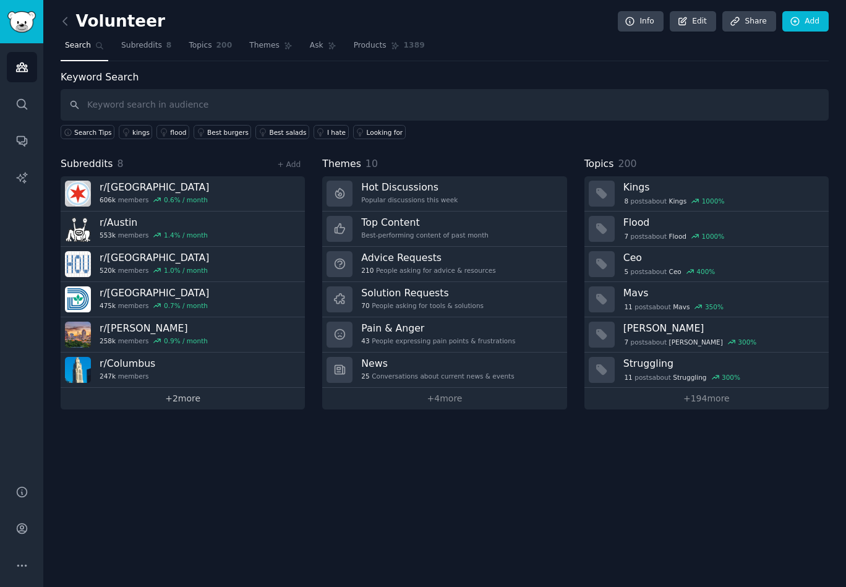
click at [198, 400] on link "+ 2 more" at bounding box center [183, 399] width 244 height 22
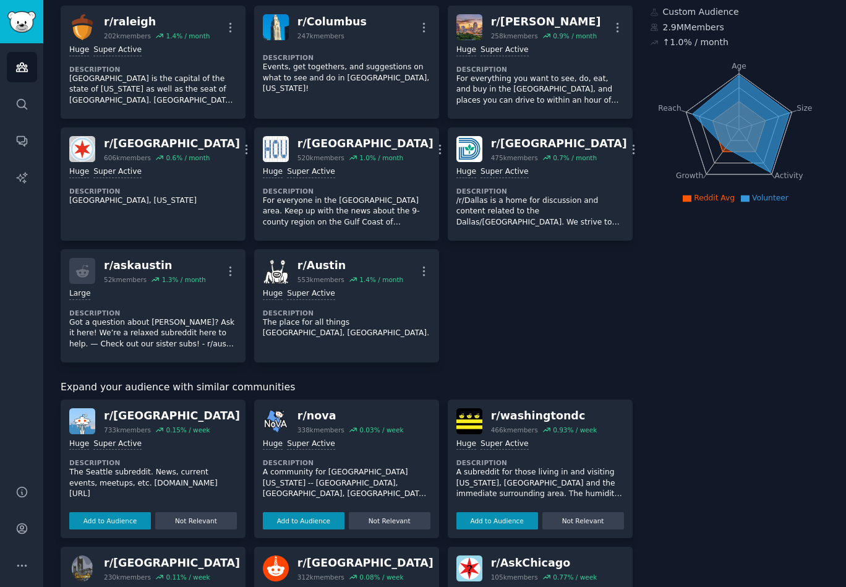
scroll to position [194, 0]
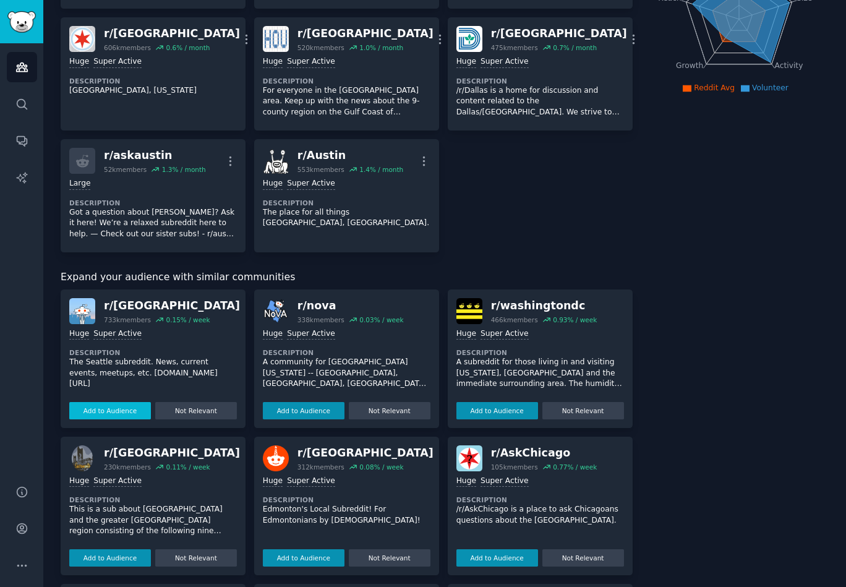
click at [143, 413] on button "Add to Audience" at bounding box center [110, 410] width 82 height 17
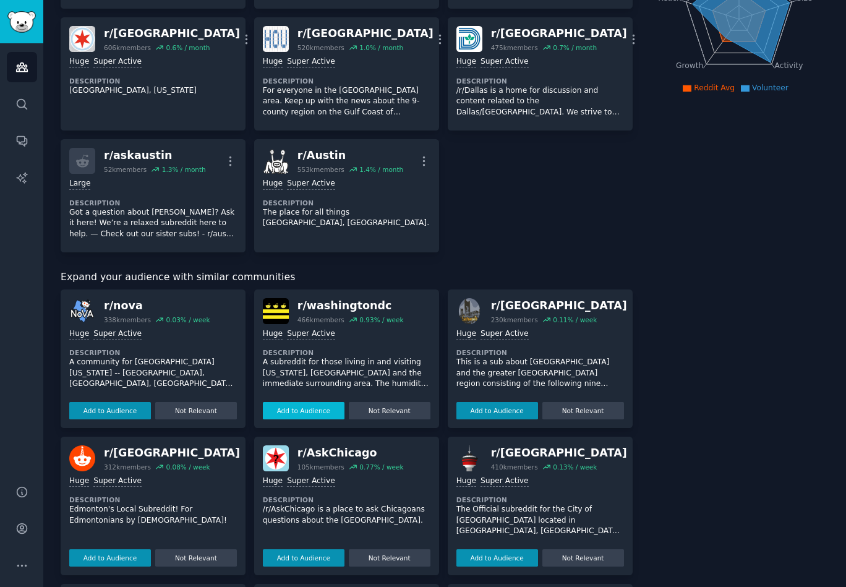
click at [305, 412] on button "Add to Audience" at bounding box center [304, 410] width 82 height 17
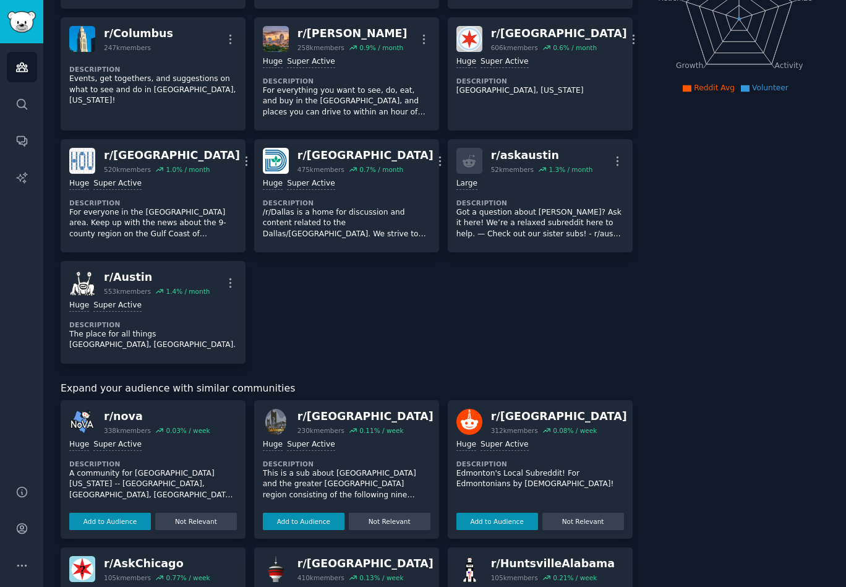
click at [135, 409] on div "r/ nova" at bounding box center [157, 416] width 106 height 15
click at [126, 513] on button "Add to Audience" at bounding box center [110, 521] width 82 height 17
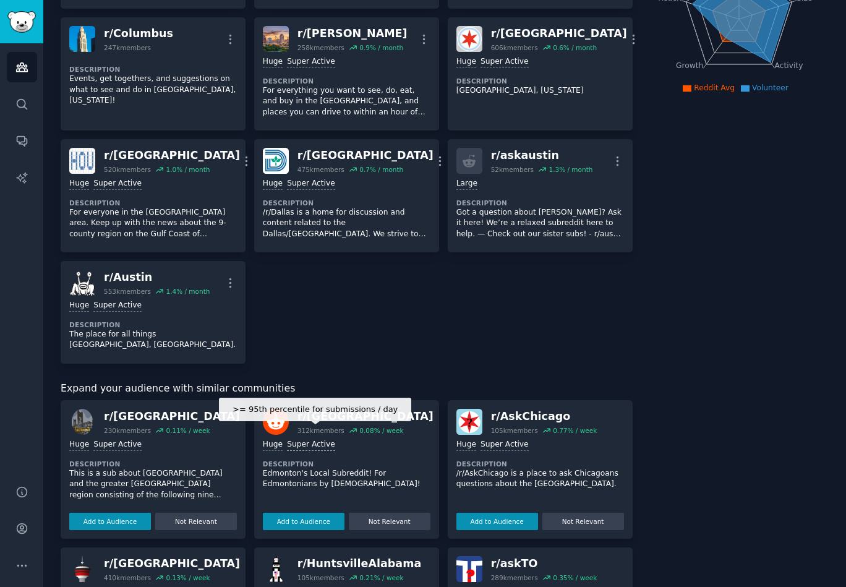
scroll to position [282, 0]
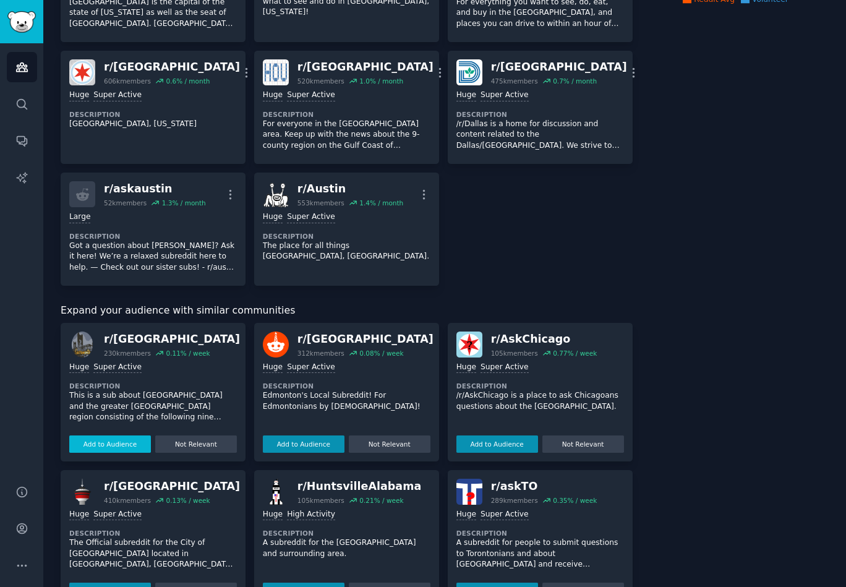
click at [123, 439] on button "Add to Audience" at bounding box center [110, 443] width 82 height 17
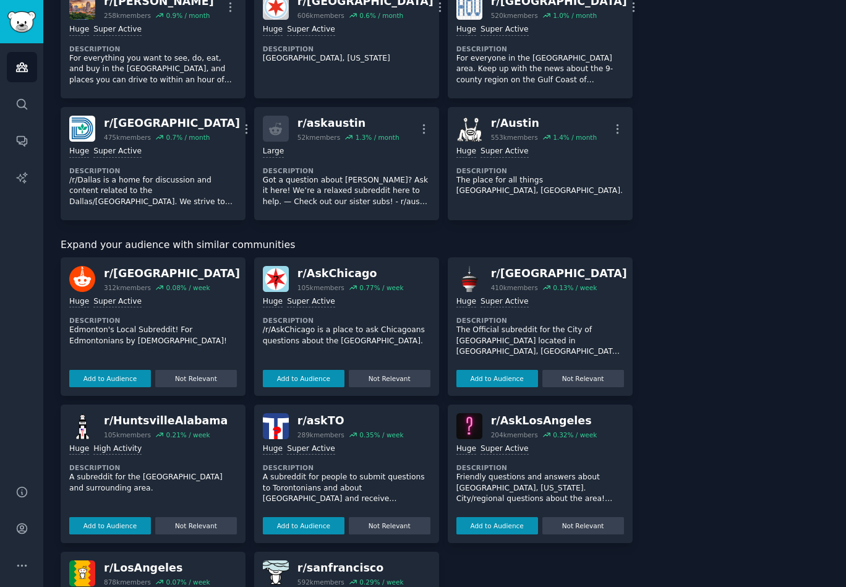
scroll to position [374, 0]
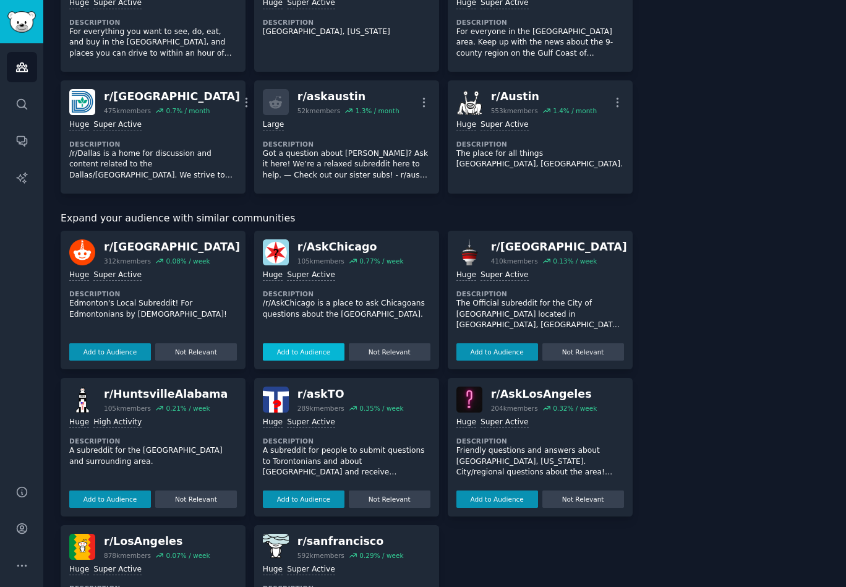
click at [319, 348] on button "Add to Audience" at bounding box center [304, 351] width 82 height 17
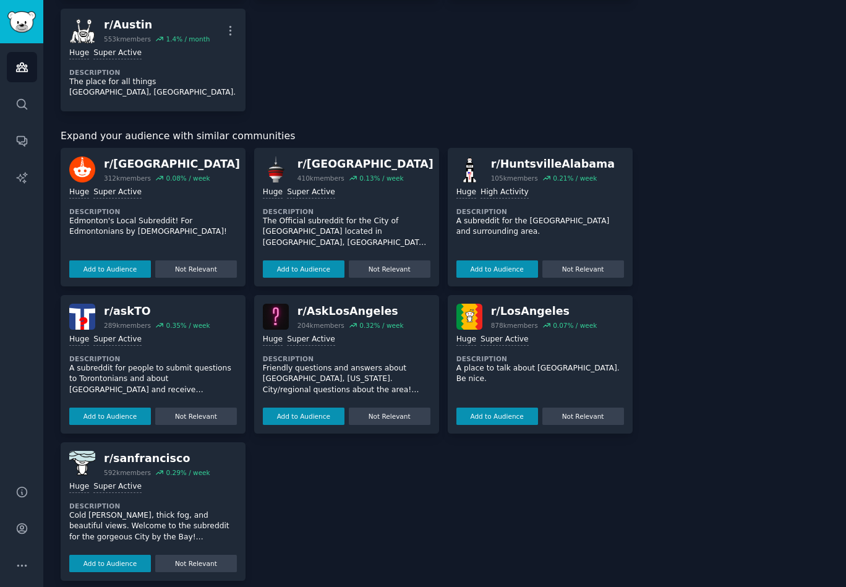
scroll to position [566, 0]
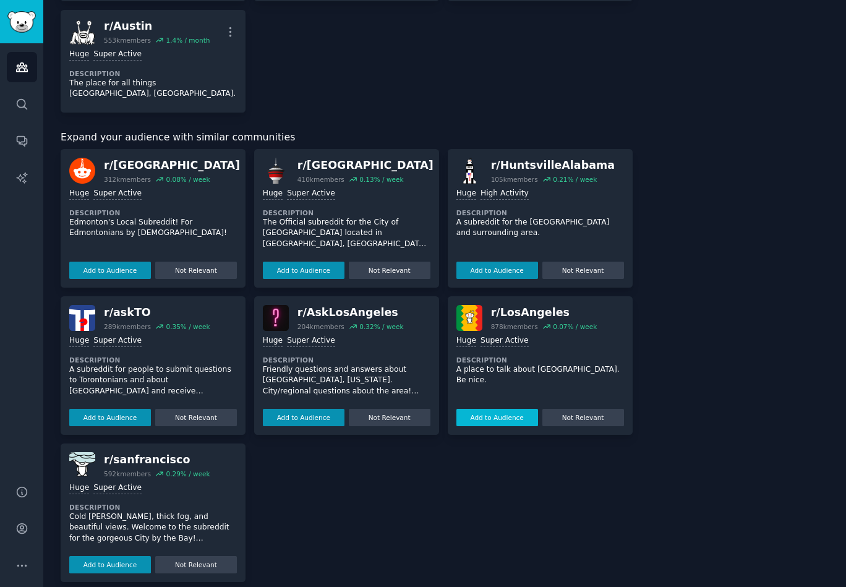
click at [492, 409] on button "Add to Audience" at bounding box center [497, 417] width 82 height 17
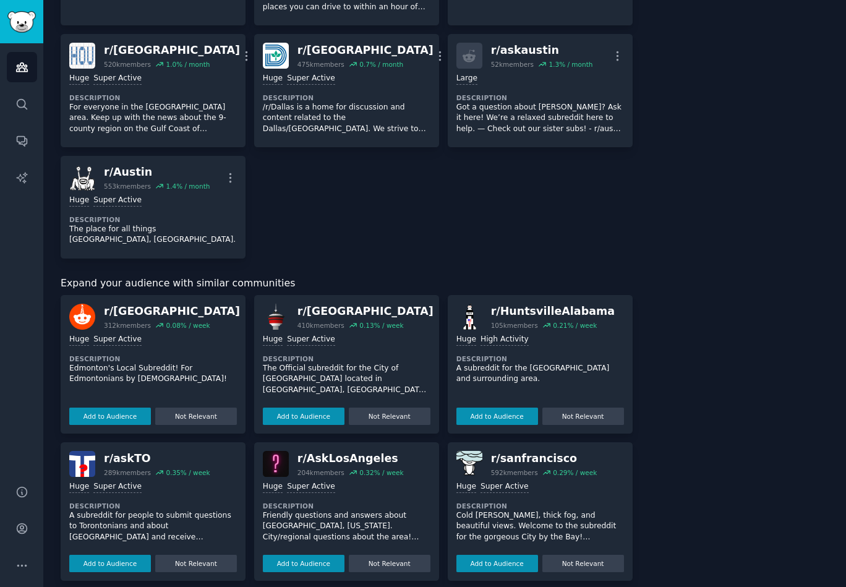
scroll to position [442, 0]
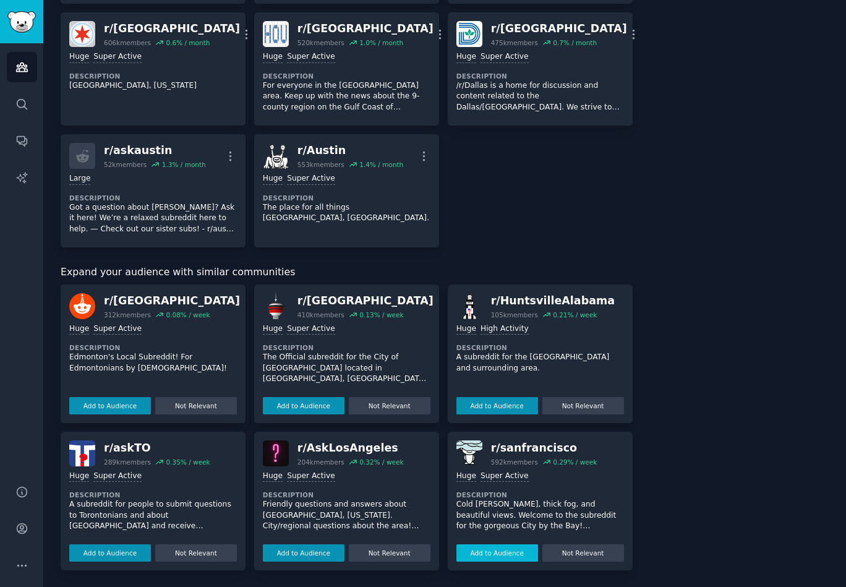
click at [475, 553] on button "Add to Audience" at bounding box center [497, 552] width 82 height 17
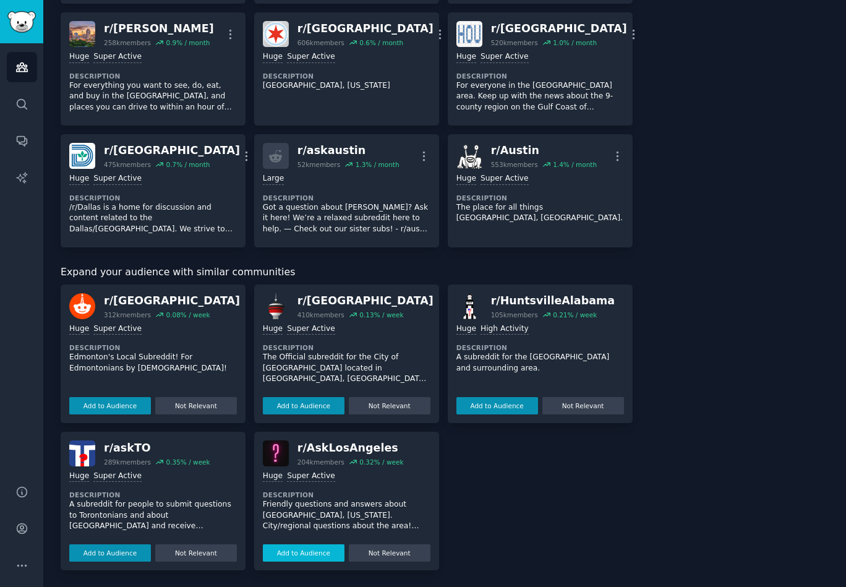
click at [332, 551] on button "Add to Audience" at bounding box center [304, 552] width 82 height 17
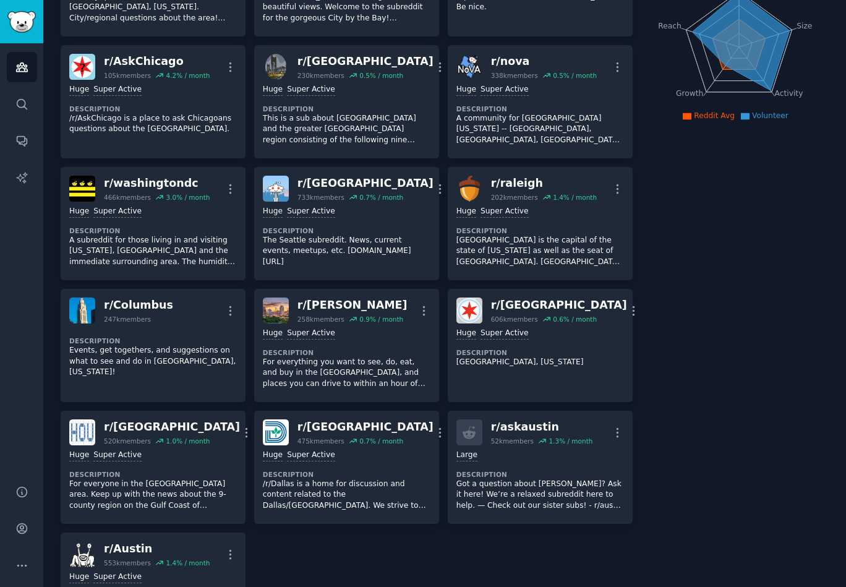
scroll to position [0, 0]
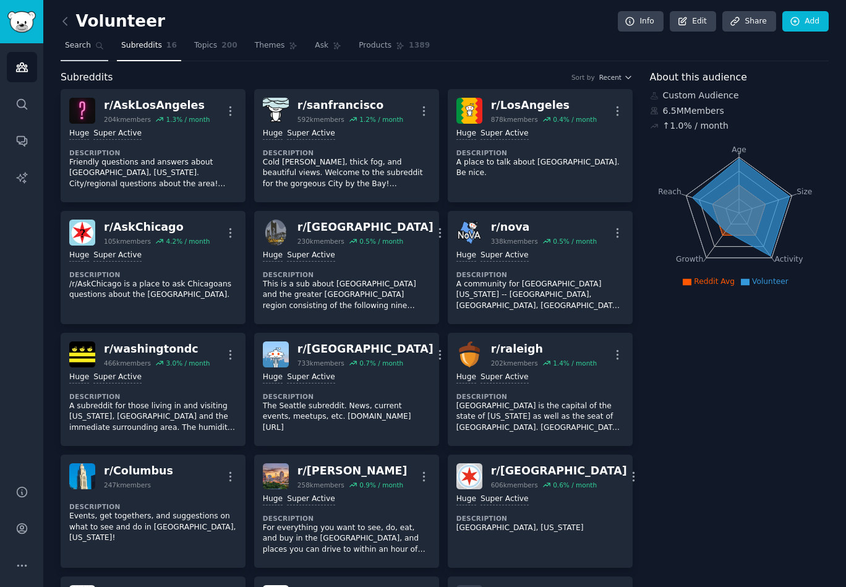
click at [97, 47] on icon at bounding box center [99, 45] width 9 height 9
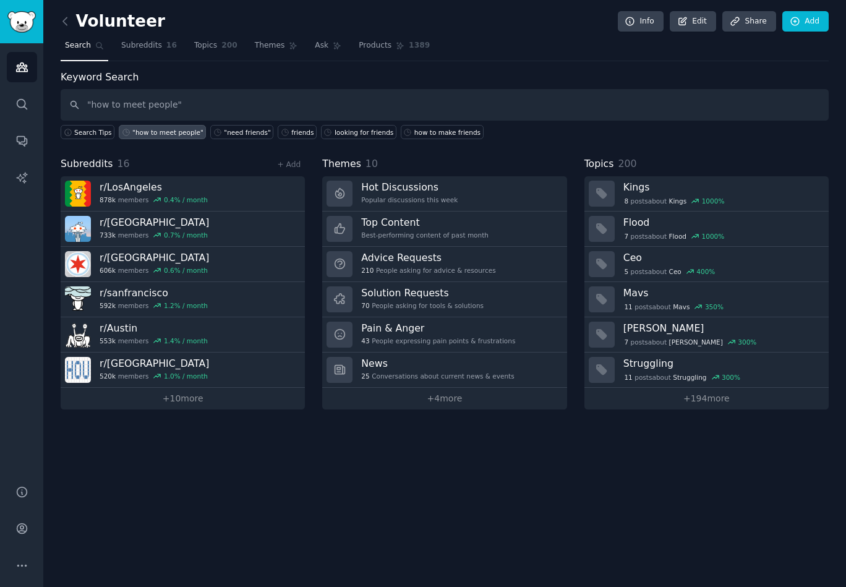
type input ""how to meet people""
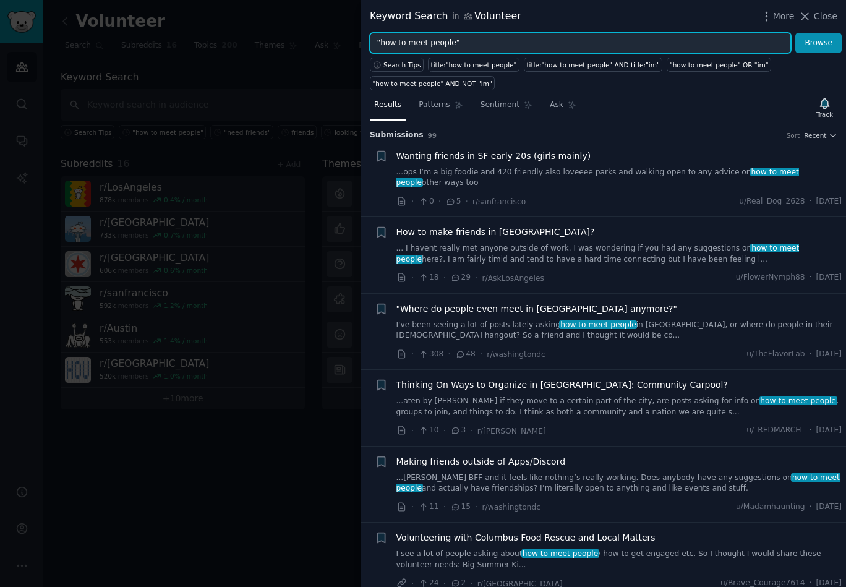
drag, startPoint x: 407, startPoint y: 46, endPoint x: 388, endPoint y: 50, distance: 19.7
click at [380, 46] on input ""how to meet people"" at bounding box center [580, 43] width 421 height 21
click at [795, 33] on button "Browse" at bounding box center [818, 43] width 46 height 21
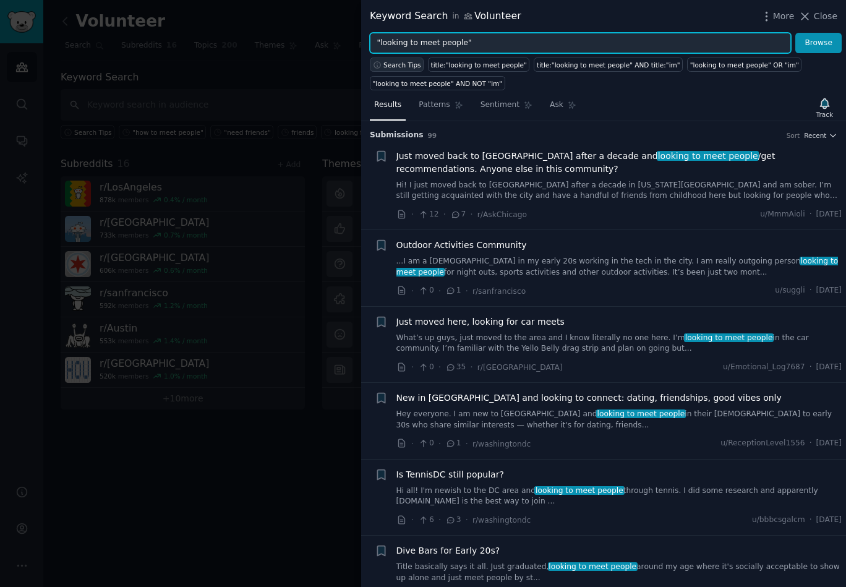
click at [408, 65] on span "Search Tips" at bounding box center [402, 65] width 38 height 9
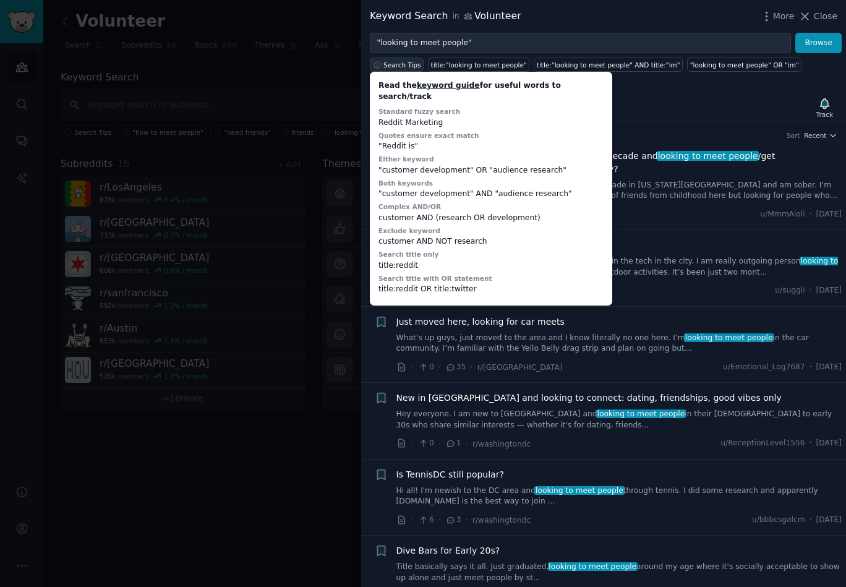
click at [408, 65] on span "Search Tips" at bounding box center [402, 65] width 38 height 9
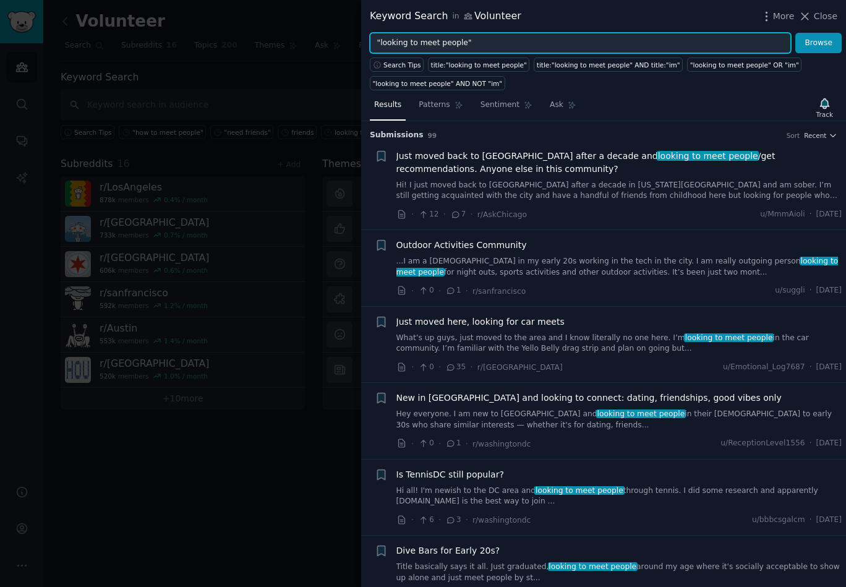
click at [480, 44] on input ""looking to meet people"" at bounding box center [580, 43] width 421 height 21
click at [795, 33] on button "Browse" at bounding box center [818, 43] width 46 height 21
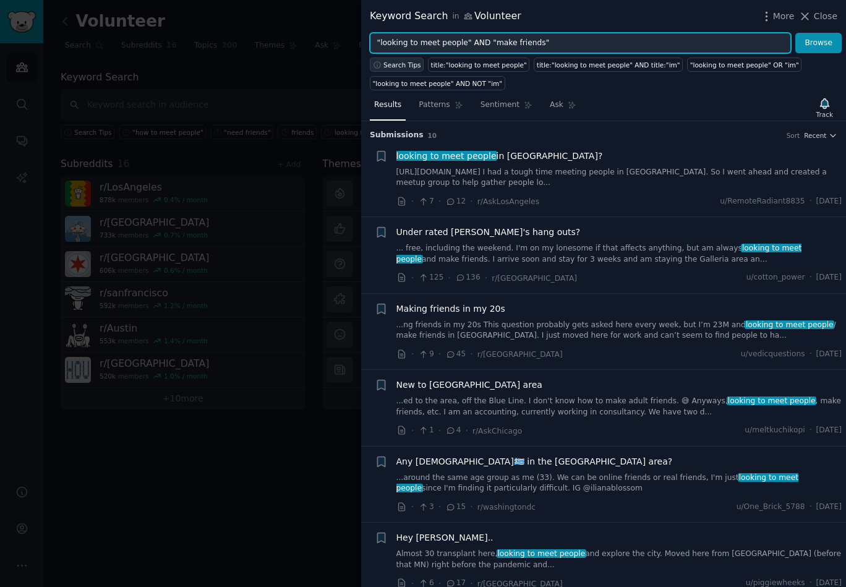
click at [408, 63] on span "Search Tips" at bounding box center [402, 65] width 38 height 9
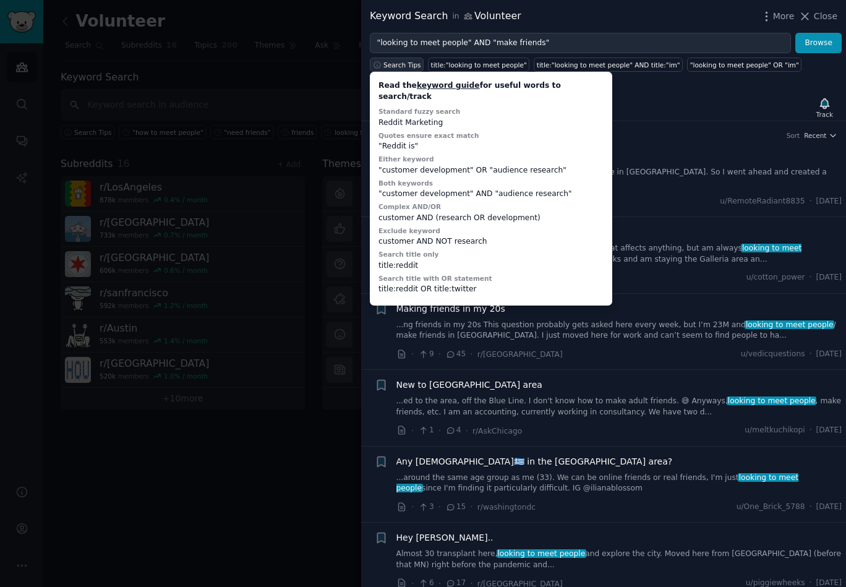
click at [407, 63] on span "Search Tips" at bounding box center [402, 65] width 38 height 9
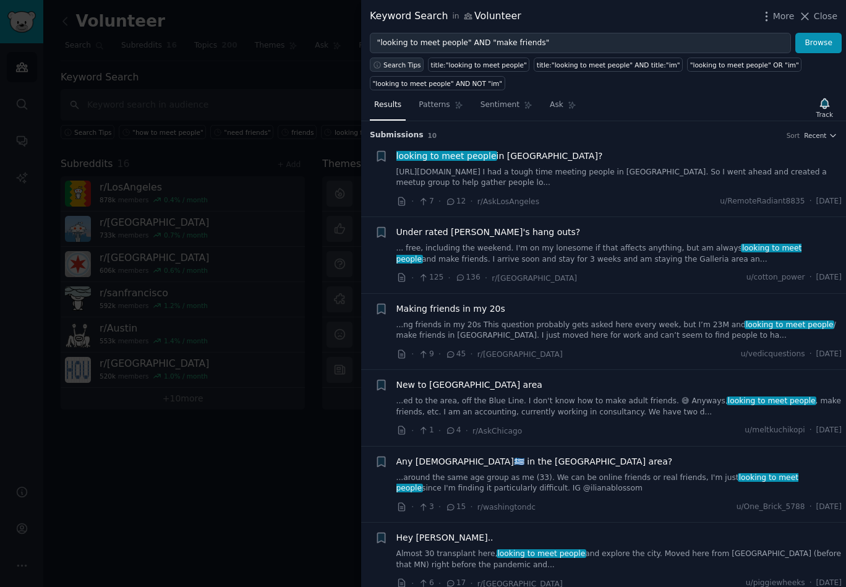
click at [400, 66] on span "Search Tips" at bounding box center [402, 65] width 38 height 9
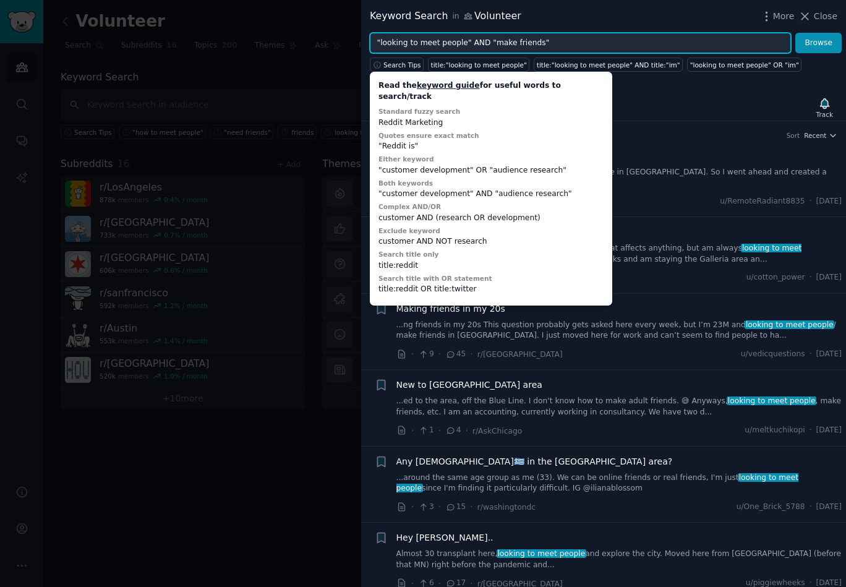
click at [524, 45] on input ""looking to meet people" AND "make friends"" at bounding box center [580, 43] width 421 height 21
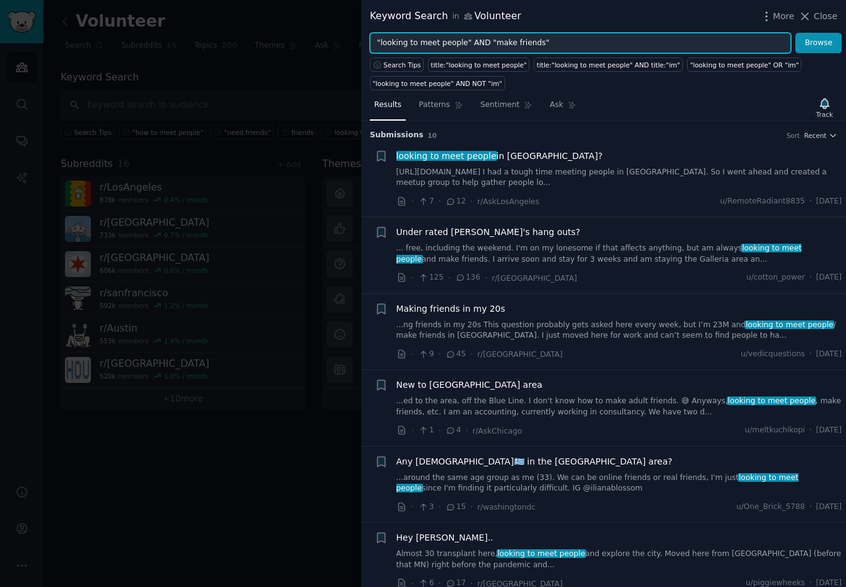
click at [473, 45] on input ""looking to meet people" AND "make friends"" at bounding box center [580, 43] width 421 height 21
click at [482, 40] on input ""looking to meet people" or "make friends"" at bounding box center [580, 43] width 421 height 21
click at [560, 45] on input ""looking to meet people" or (make friends"" at bounding box center [580, 43] width 421 height 21
click at [795, 33] on button "Browse" at bounding box center [818, 43] width 46 height 21
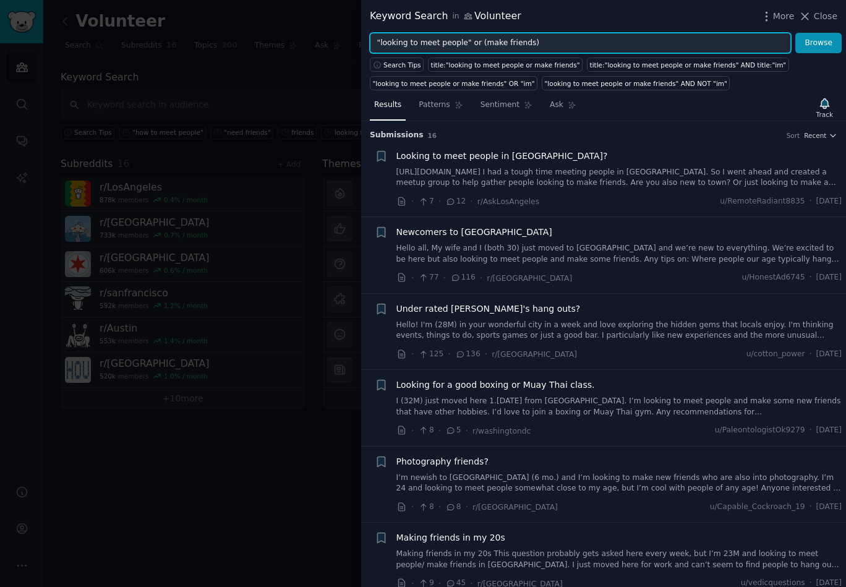
click at [464, 45] on input ""looking to meet people" or (make friends)" at bounding box center [580, 43] width 421 height 21
click at [378, 44] on input ""looking to meet people or (make friends)" at bounding box center [580, 43] width 421 height 21
click at [795, 33] on button "Browse" at bounding box center [818, 43] width 46 height 21
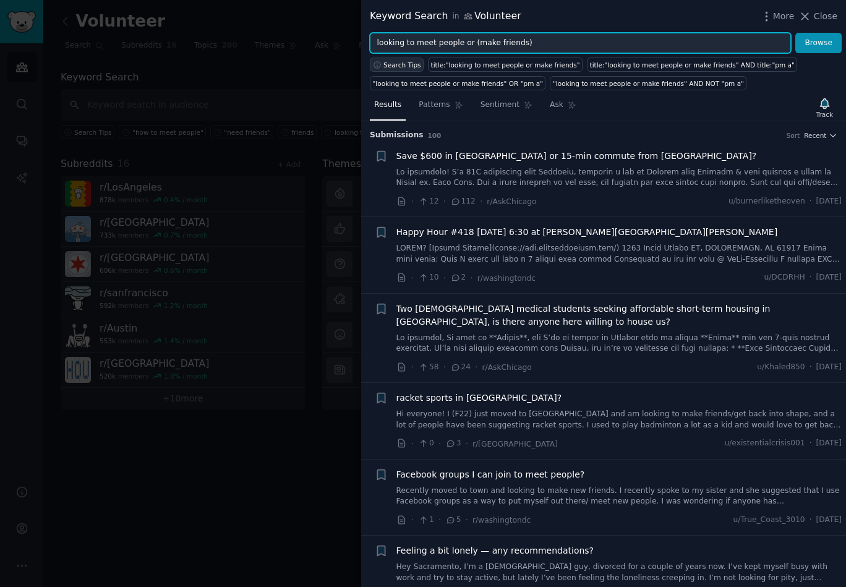
click at [396, 71] on button "Search Tips" at bounding box center [397, 65] width 54 height 14
click at [492, 40] on input "looking to meet people or (make friends)" at bounding box center [580, 43] width 421 height 21
click at [475, 40] on input "looking to meet people or (make friends)" at bounding box center [580, 43] width 421 height 21
click at [533, 42] on input "looking to meet people or "make friends)" at bounding box center [580, 43] width 421 height 21
click at [459, 40] on input "looking to meet people or "make friends"" at bounding box center [580, 43] width 421 height 21
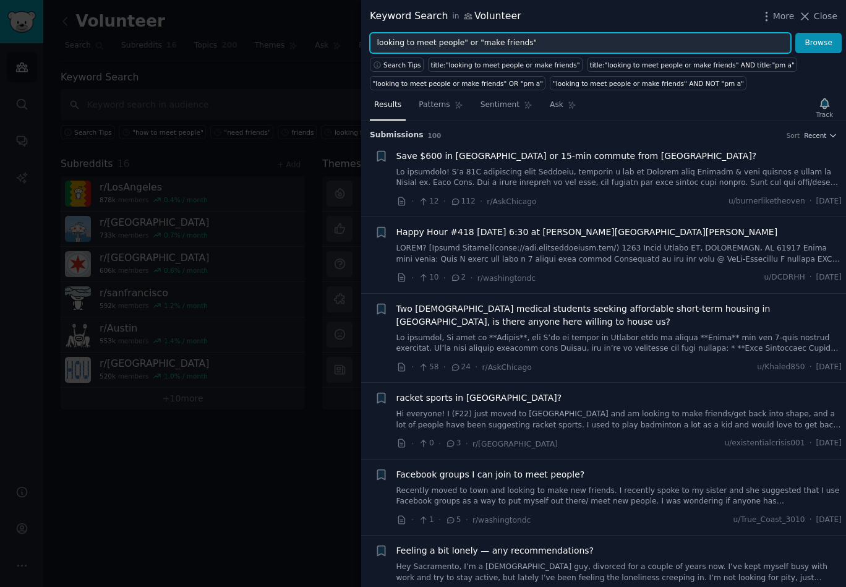
click at [375, 45] on input "looking to meet people" or "make friends"" at bounding box center [580, 43] width 421 height 21
click at [795, 33] on button "Browse" at bounding box center [818, 43] width 46 height 21
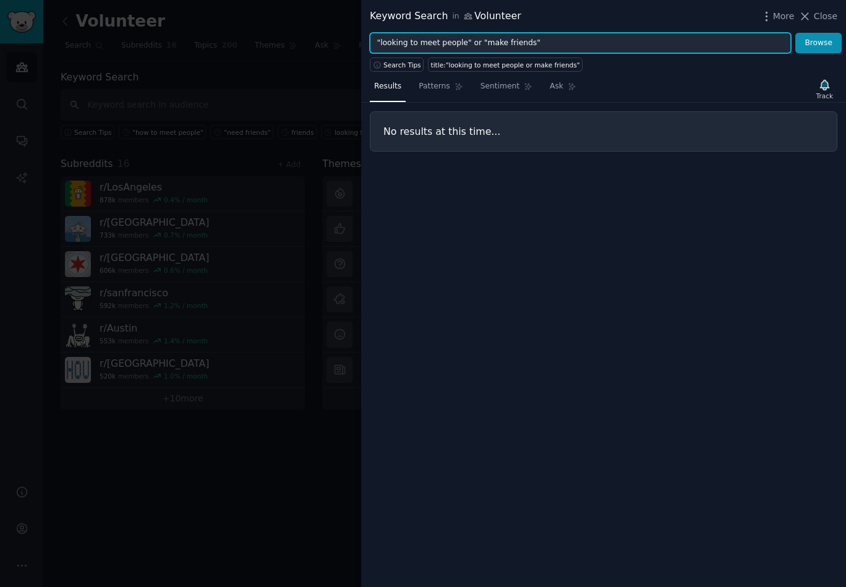
click at [416, 45] on input ""looking to meet people" or "make friends"" at bounding box center [580, 43] width 421 height 21
click at [795, 33] on button "Browse" at bounding box center [818, 43] width 46 height 21
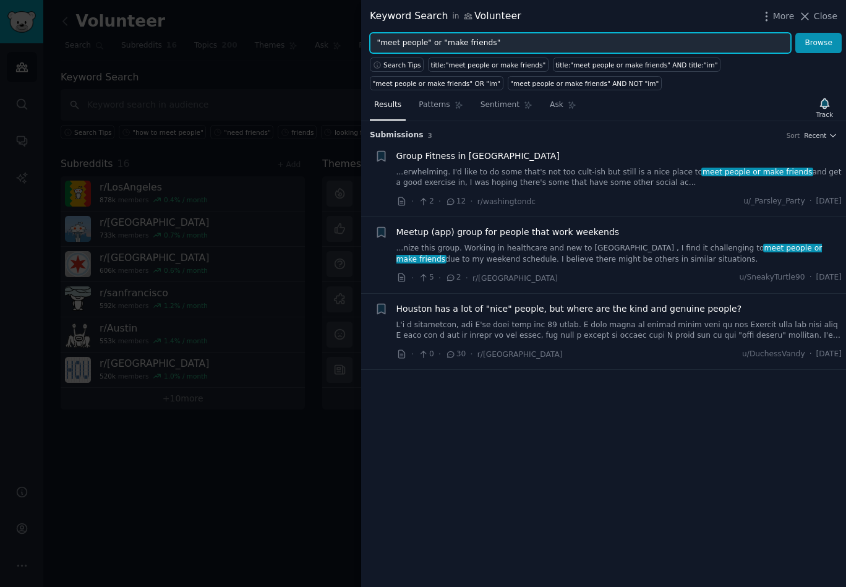
click at [429, 42] on input ""meet people" or "make friends"" at bounding box center [580, 43] width 421 height 21
click at [401, 68] on span "Search Tips" at bounding box center [402, 65] width 38 height 9
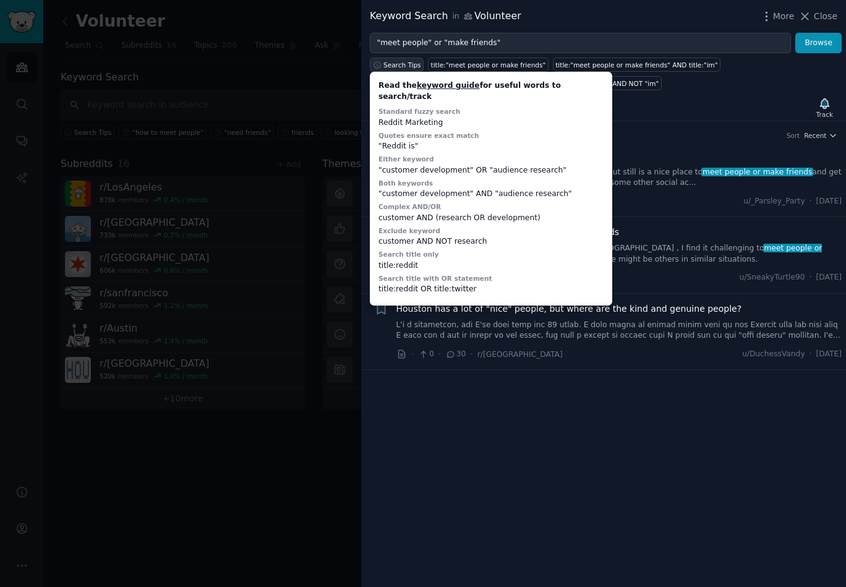
click at [401, 68] on span "Search Tips" at bounding box center [402, 65] width 38 height 9
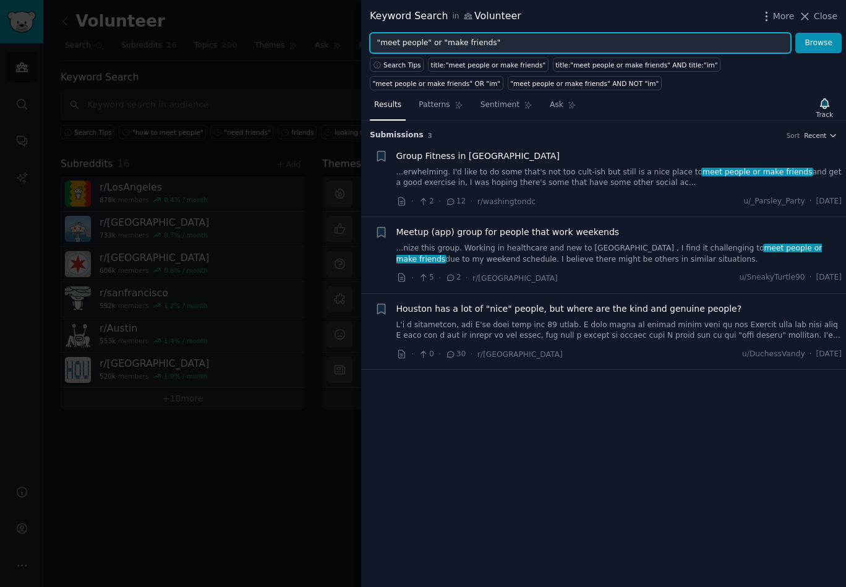
click at [436, 40] on input ""meet people" or "make friends"" at bounding box center [580, 43] width 421 height 21
click at [795, 33] on button "Browse" at bounding box center [818, 43] width 46 height 21
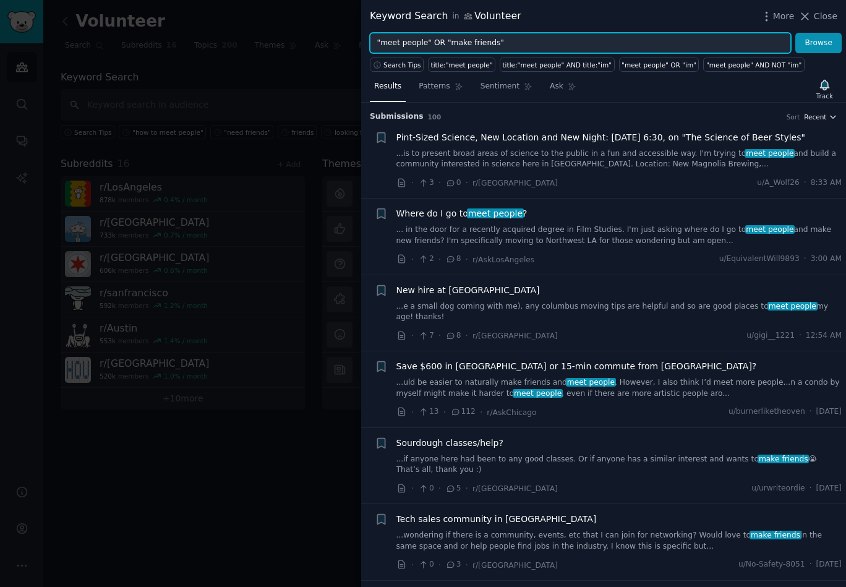
click at [816, 117] on span "Recent" at bounding box center [815, 117] width 22 height 9
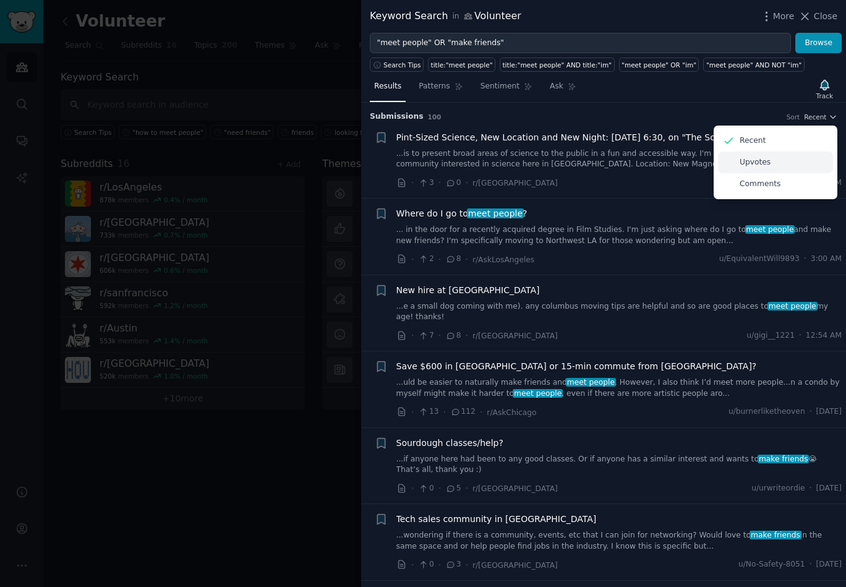
click at [783, 171] on div "Upvotes" at bounding box center [775, 162] width 115 height 22
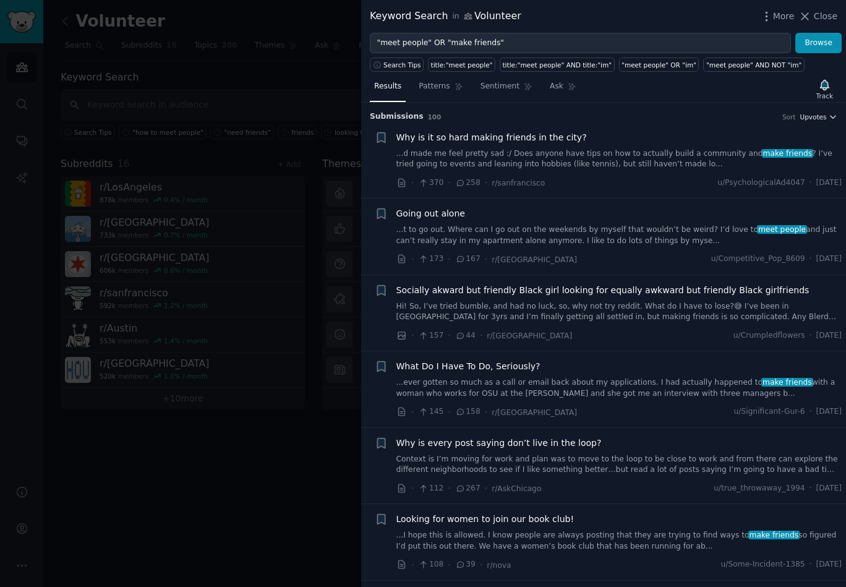
click at [818, 118] on span "Upvotes" at bounding box center [812, 117] width 27 height 9
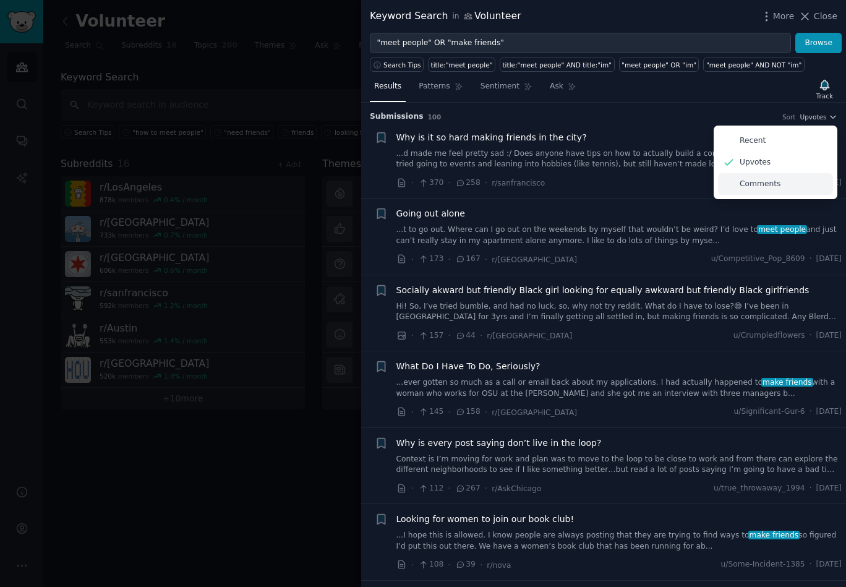
click at [788, 189] on div "Comments" at bounding box center [775, 184] width 115 height 22
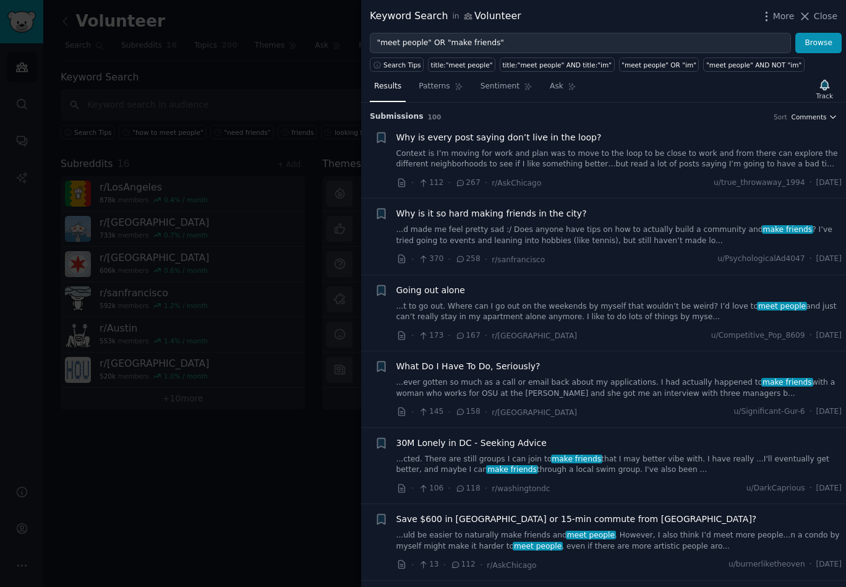
click at [812, 114] on span "Comments" at bounding box center [808, 117] width 35 height 9
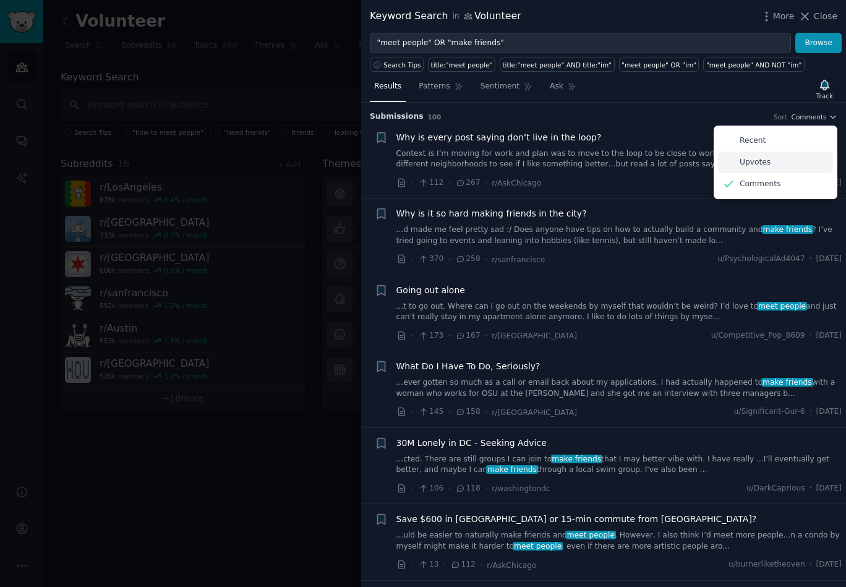
click at [779, 151] on div "Upvotes" at bounding box center [775, 162] width 115 height 22
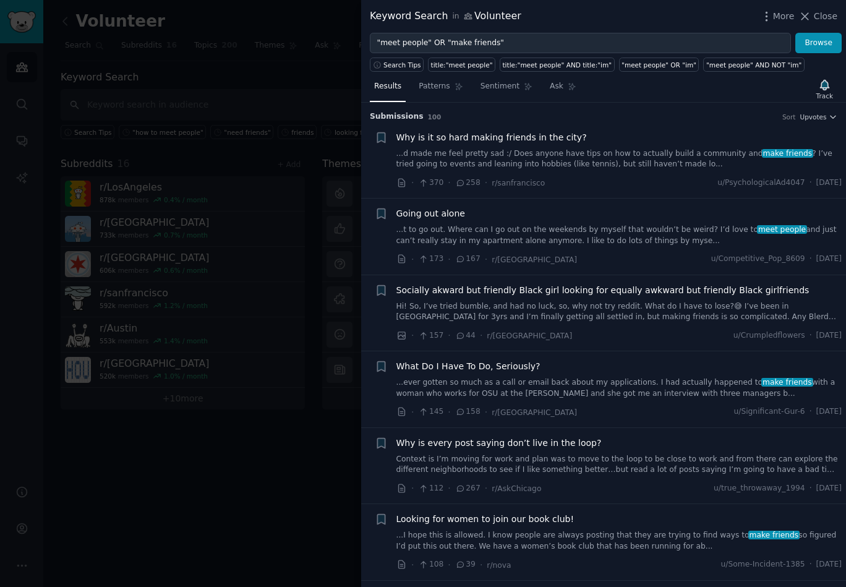
click at [428, 117] on span "100" at bounding box center [435, 116] width 14 height 7
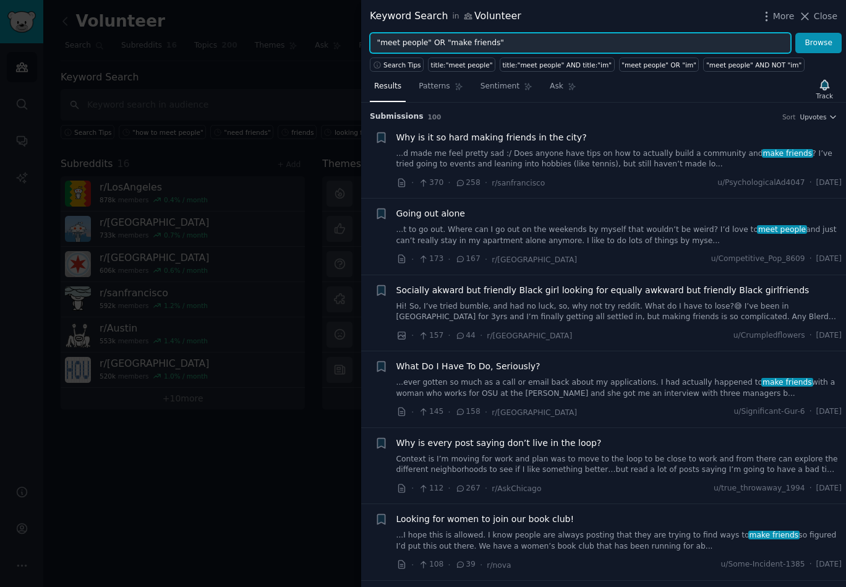
drag, startPoint x: 521, startPoint y: 47, endPoint x: 375, endPoint y: 45, distance: 145.3
click at [375, 45] on input ""meet people" OR "make friends"" at bounding box center [580, 43] width 421 height 21
click at [795, 33] on button "Browse" at bounding box center [818, 43] width 46 height 21
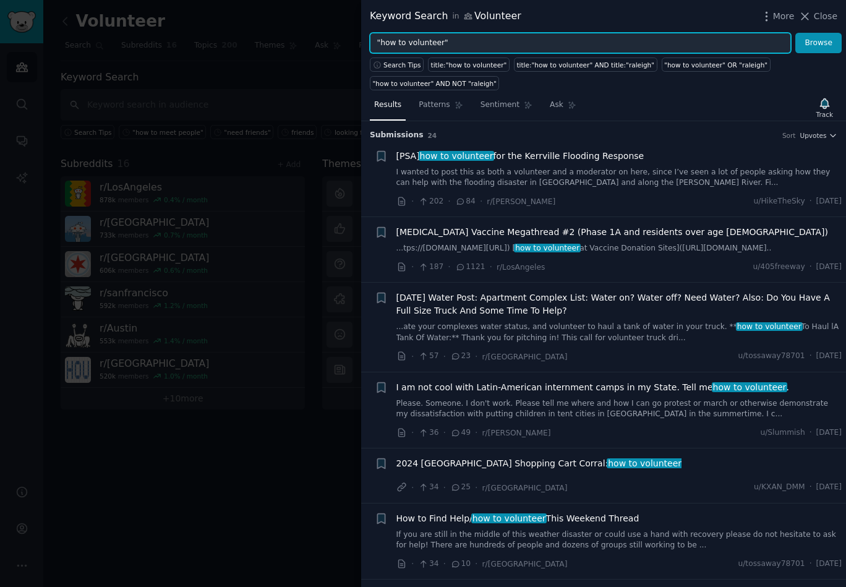
drag, startPoint x: 449, startPoint y: 42, endPoint x: 365, endPoint y: 42, distance: 84.1
click at [365, 42] on div ""how to volunteer" Browse" at bounding box center [603, 43] width 485 height 21
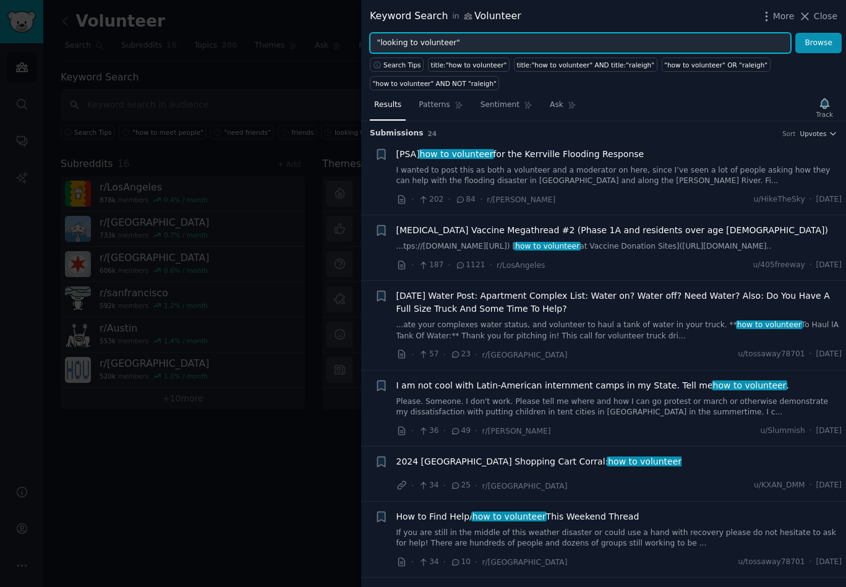
type input ""looking to volunteer""
click at [795, 33] on button "Browse" at bounding box center [818, 43] width 46 height 21
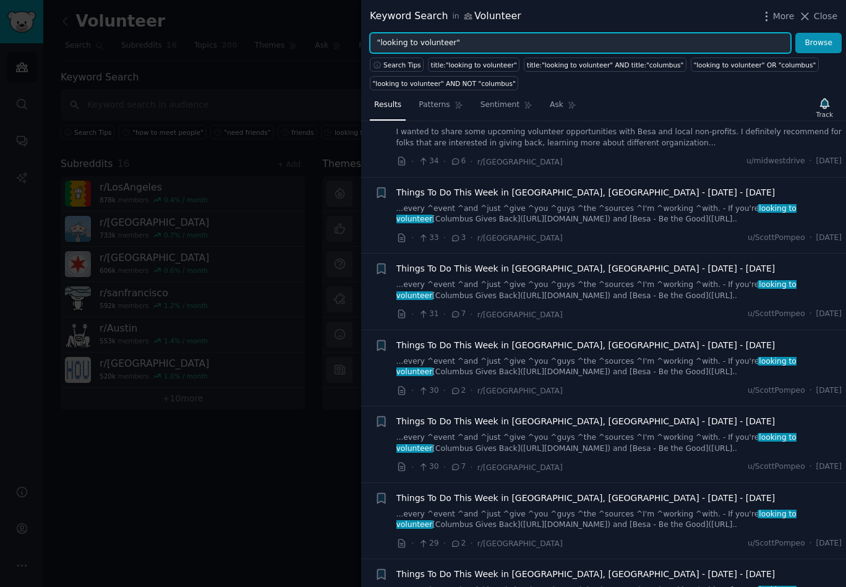
scroll to position [2277, 0]
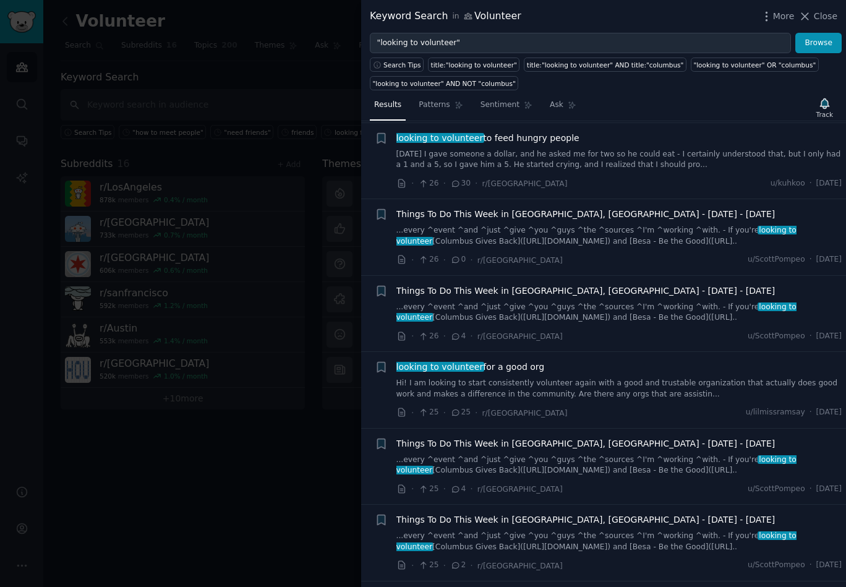
scroll to position [2692, 0]
click at [460, 379] on link "Hi! I am looking to start consistently volunteer again with a good and trustabl…" at bounding box center [619, 390] width 446 height 22
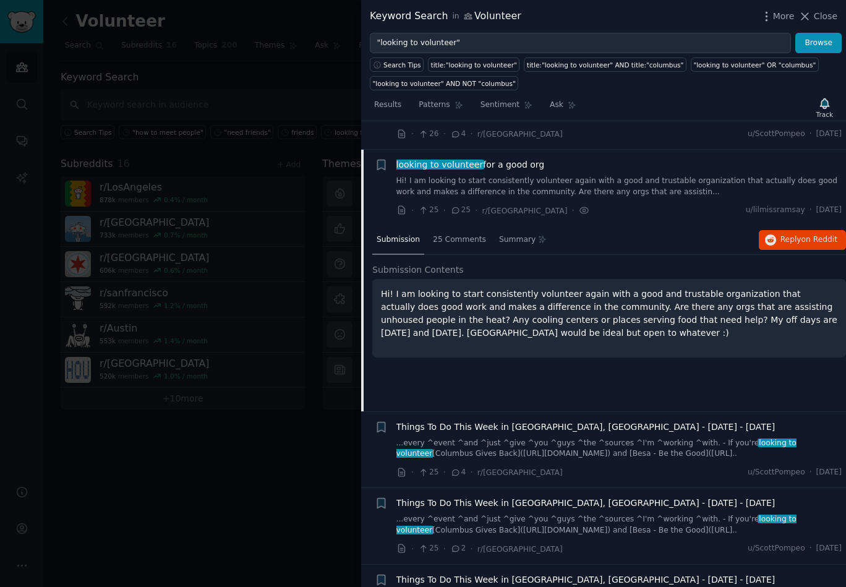
scroll to position [2899, 0]
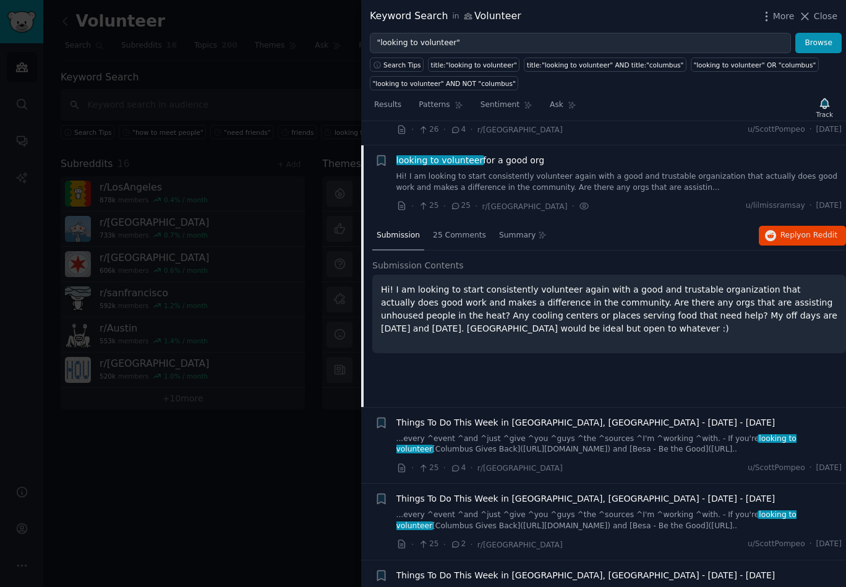
click at [492, 365] on div "Submission 25 Comments Summary Reply on Reddit Submission Contents Hi! I am loo…" at bounding box center [609, 313] width 474 height 185
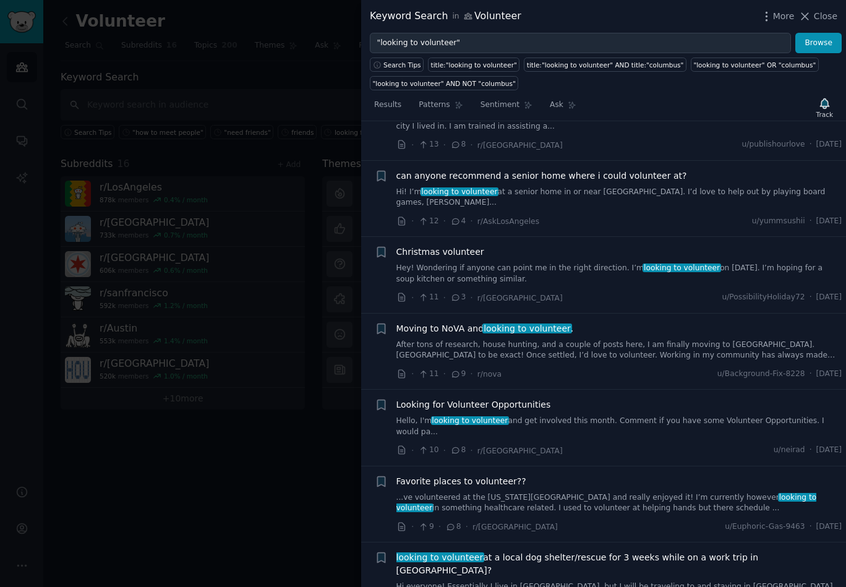
scroll to position [4817, 0]
